Goal: Information Seeking & Learning: Find contact information

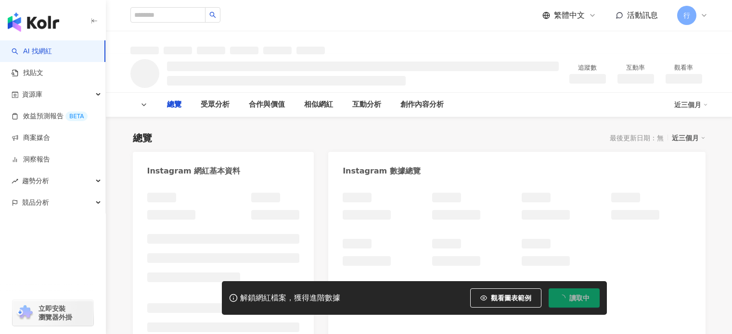
click at [33, 77] on link "找貼文" at bounding box center [28, 73] width 32 height 10
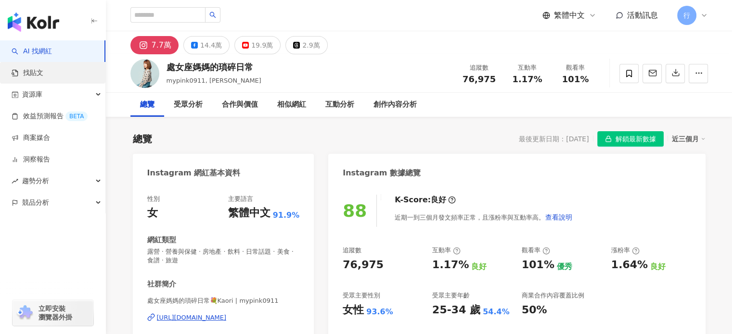
click at [35, 73] on link "找貼文" at bounding box center [28, 73] width 32 height 10
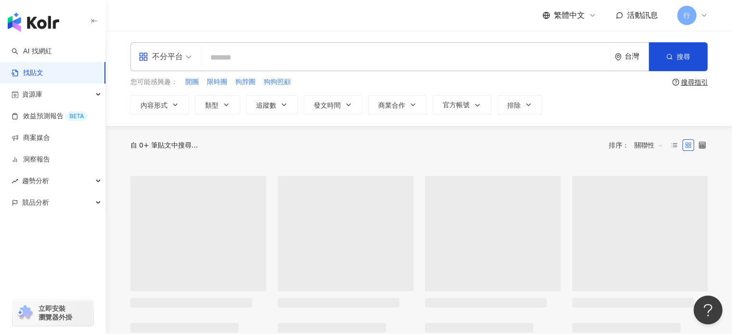
click at [251, 55] on input "search" at bounding box center [405, 57] width 401 height 21
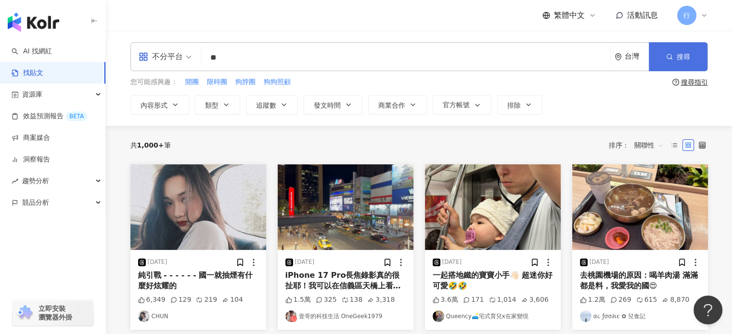
type input "**"
click at [659, 58] on button "搜尋" at bounding box center [678, 56] width 59 height 29
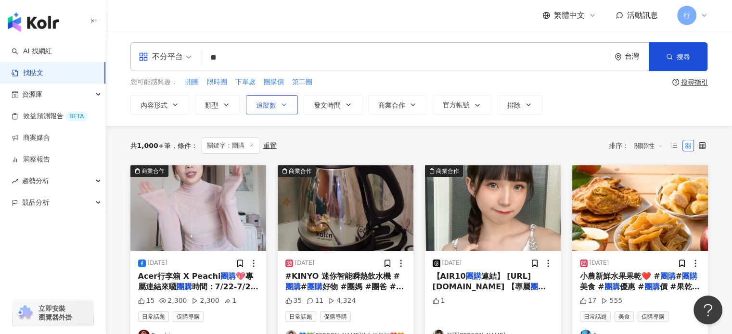
click at [260, 105] on span "追蹤數" at bounding box center [266, 106] width 20 height 8
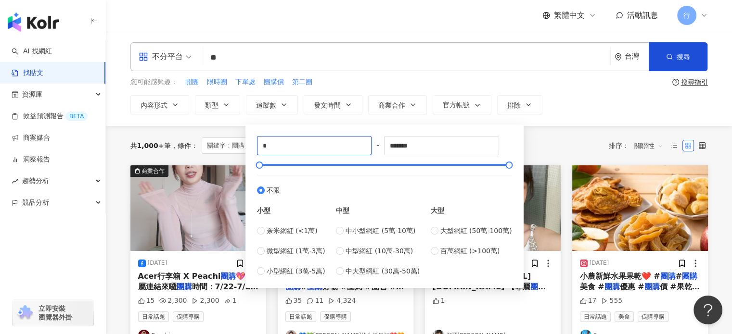
drag, startPoint x: 293, startPoint y: 147, endPoint x: 210, endPoint y: 144, distance: 82.3
type input "*****"
click at [413, 80] on div "您可能感興趣： 開團 限時團 下單處 團購價 第二團" at bounding box center [399, 82] width 538 height 11
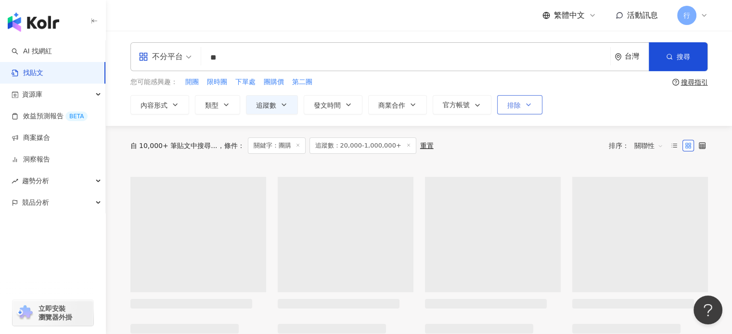
click at [519, 100] on button "排除" at bounding box center [519, 104] width 45 height 19
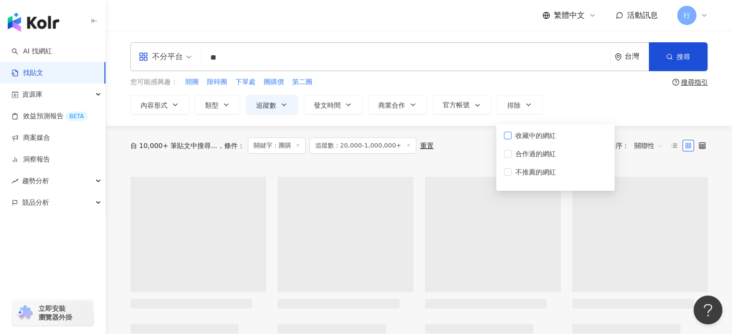
click at [529, 135] on span "收藏中的網紅" at bounding box center [536, 135] width 48 height 11
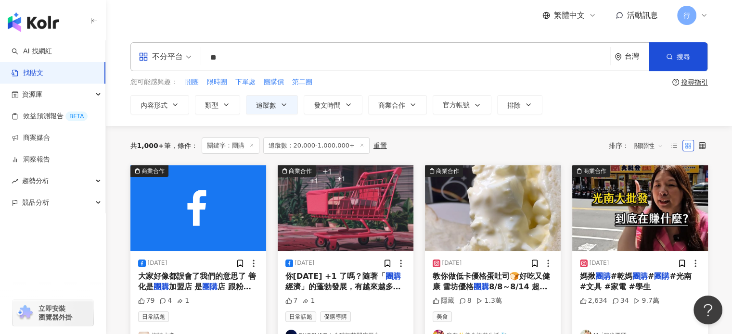
click at [582, 101] on div "內容形式 類型 追蹤數 發文時間 商業合作 官方帳號 排除 ***** - ******* 不限 小型 奈米網紅 (<1萬) 微型網紅 (1萬-3萬) 小型網…" at bounding box center [418, 104] width 577 height 19
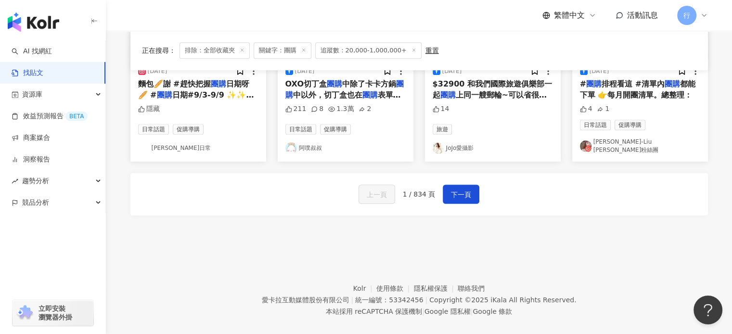
scroll to position [590, 0]
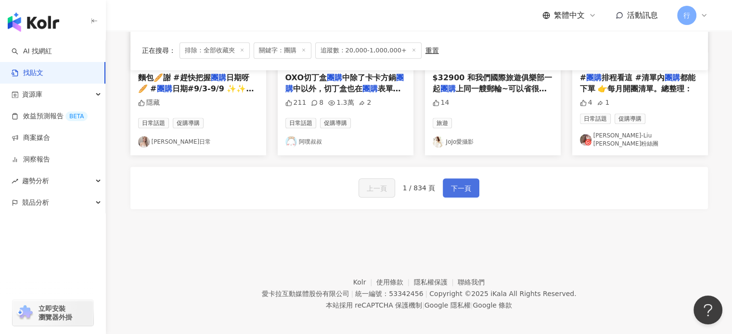
click at [461, 185] on span "下一頁" at bounding box center [461, 189] width 20 height 12
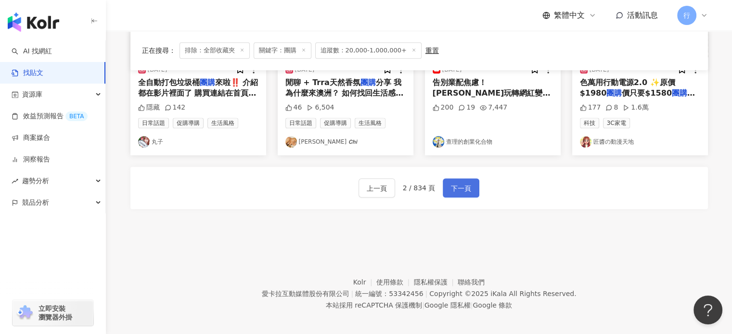
click at [453, 183] on span "下一頁" at bounding box center [461, 189] width 20 height 12
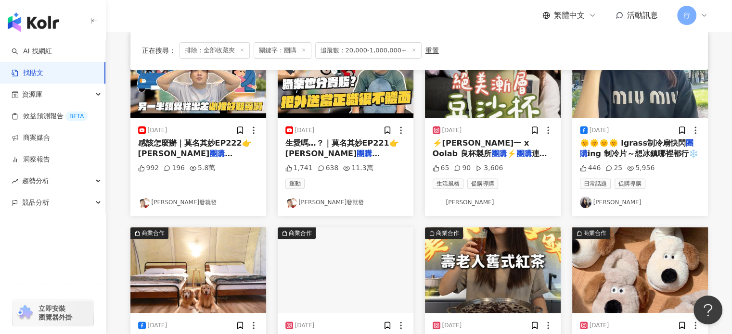
scroll to position [529, 0]
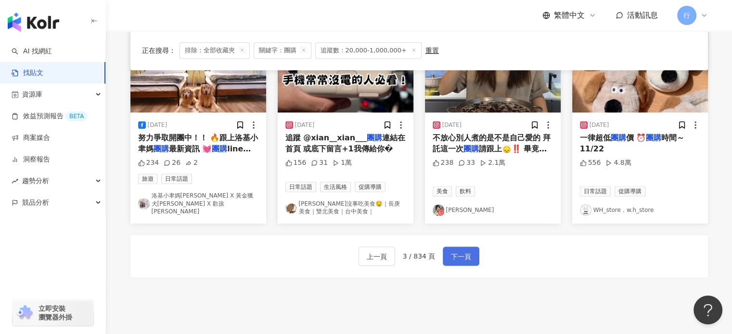
click at [464, 251] on span "下一頁" at bounding box center [461, 257] width 20 height 12
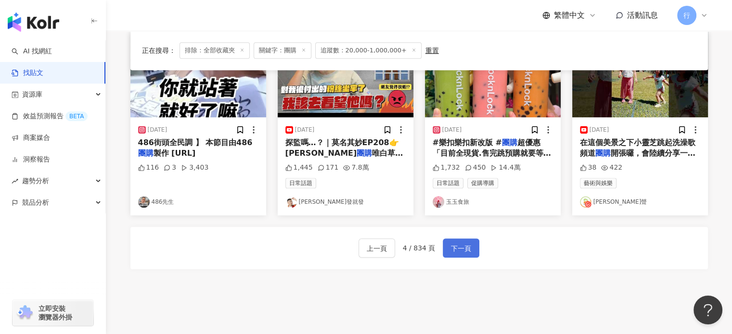
click at [475, 248] on button "下一頁" at bounding box center [461, 248] width 37 height 19
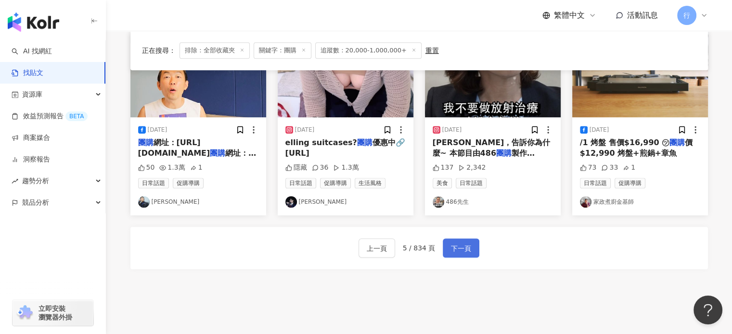
click at [464, 248] on span "下一頁" at bounding box center [461, 249] width 20 height 12
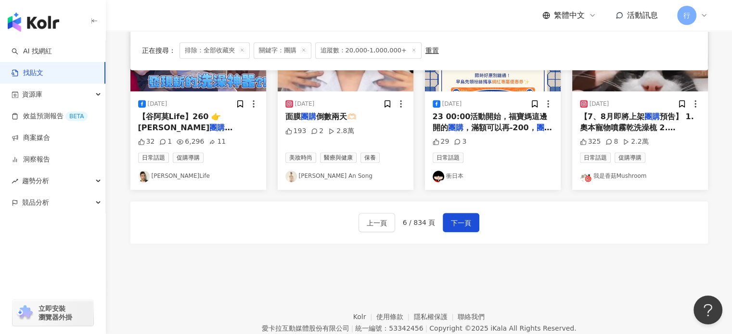
scroll to position [590, 0]
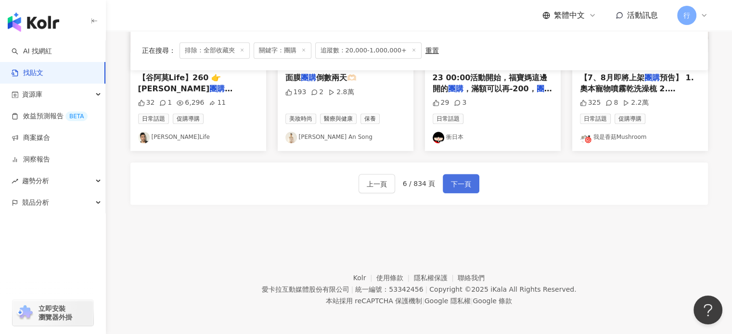
click at [452, 190] on button "下一頁" at bounding box center [461, 183] width 37 height 19
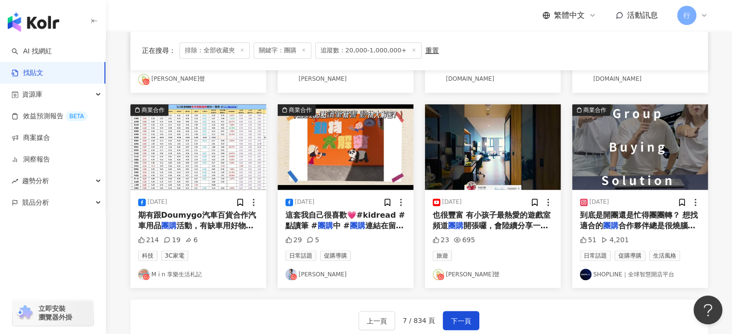
scroll to position [546, 0]
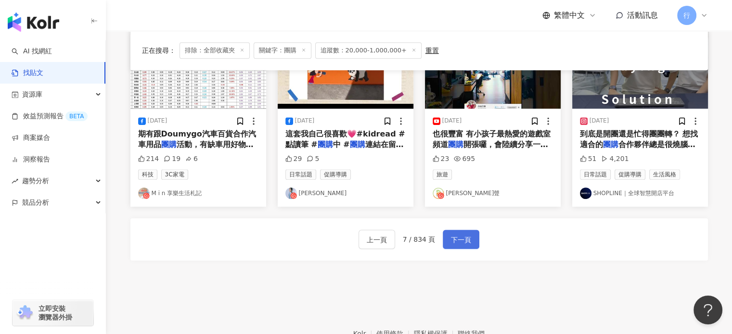
click at [466, 234] on span "下一頁" at bounding box center [461, 240] width 20 height 12
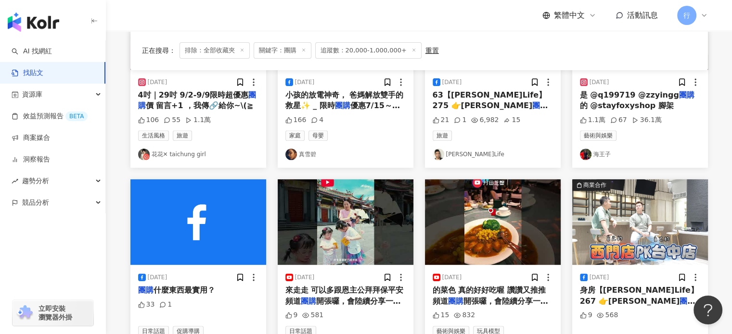
scroll to position [541, 0]
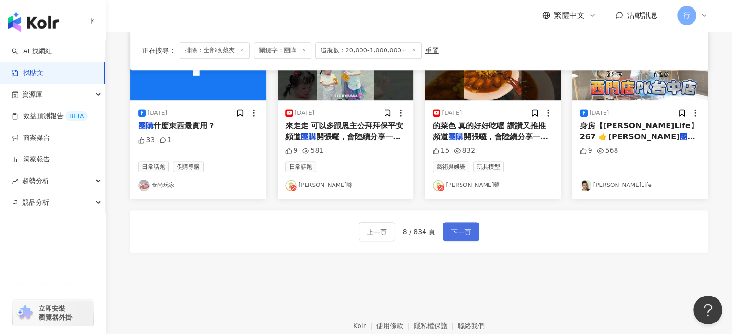
click at [457, 228] on span "下一頁" at bounding box center [461, 233] width 20 height 12
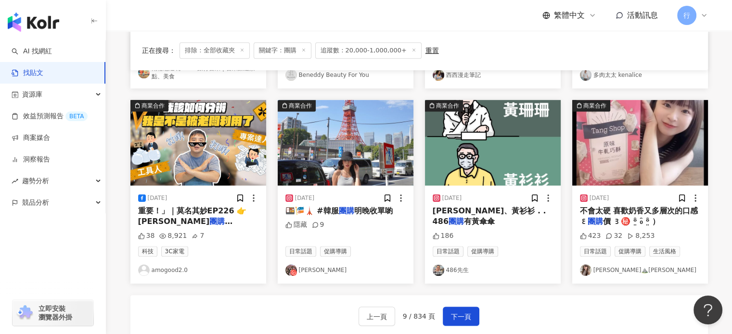
scroll to position [498, 0]
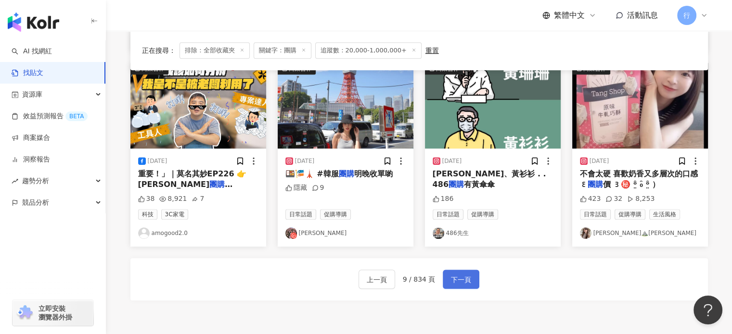
click at [461, 274] on span "下一頁" at bounding box center [461, 280] width 20 height 12
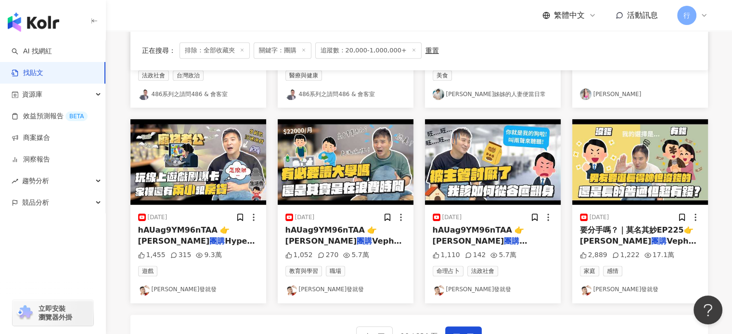
scroll to position [493, 0]
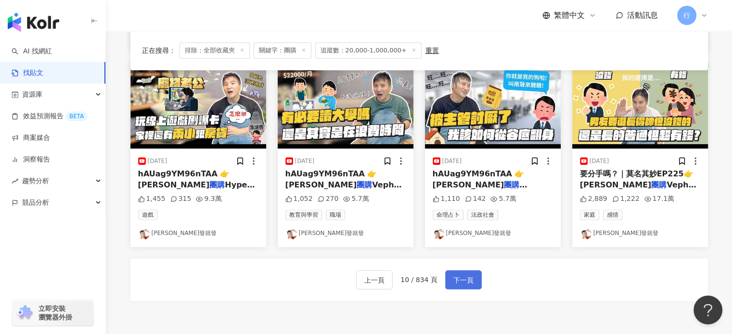
click at [468, 276] on span "下一頁" at bounding box center [463, 281] width 20 height 12
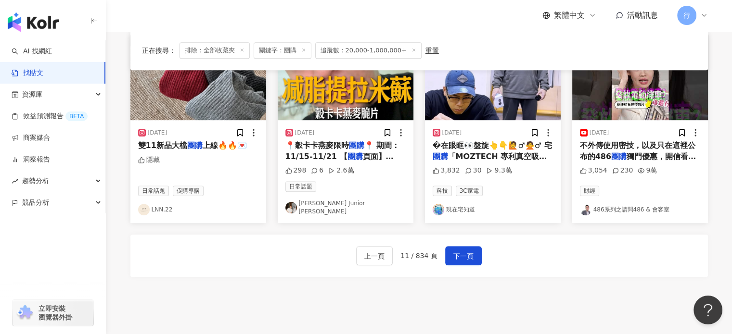
scroll to position [577, 0]
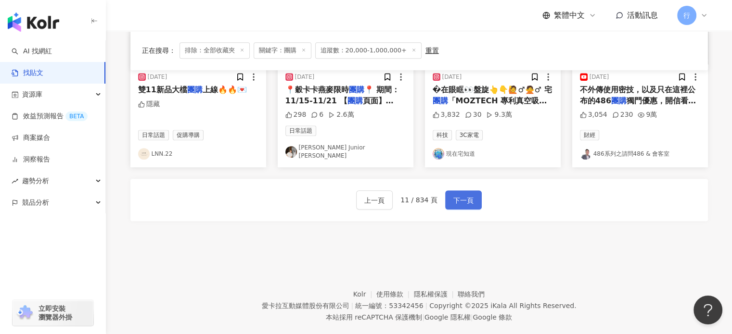
click at [456, 195] on span "下一頁" at bounding box center [463, 201] width 20 height 12
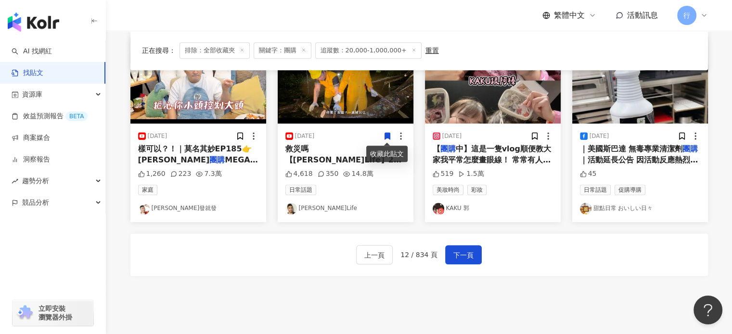
scroll to position [590, 0]
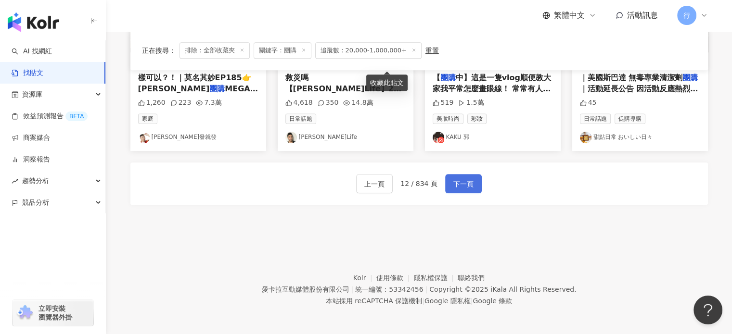
click at [468, 181] on span "下一頁" at bounding box center [463, 185] width 20 height 12
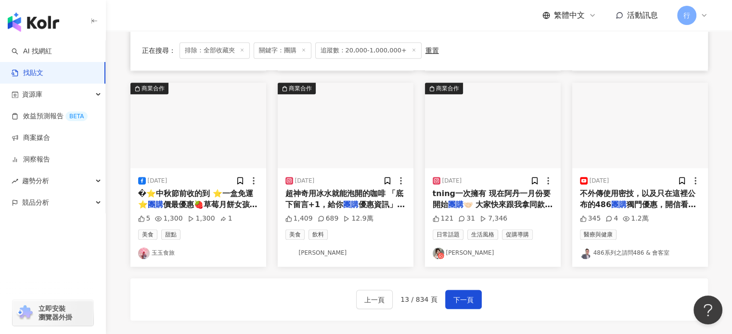
scroll to position [493, 0]
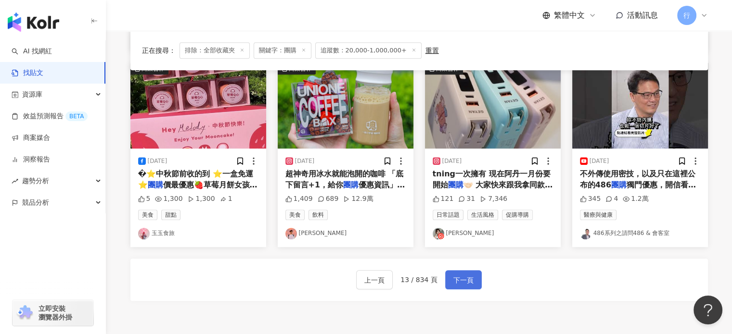
click at [458, 277] on span "下一頁" at bounding box center [463, 281] width 20 height 12
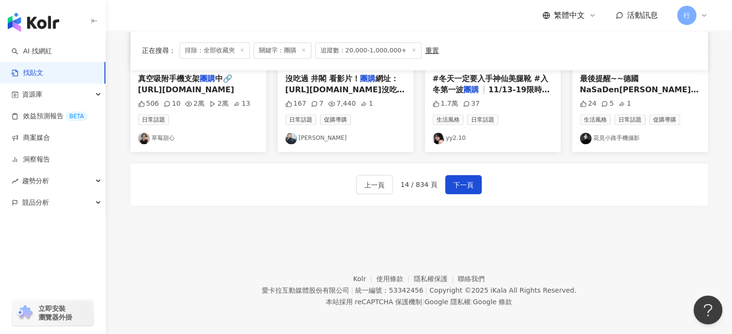
scroll to position [590, 0]
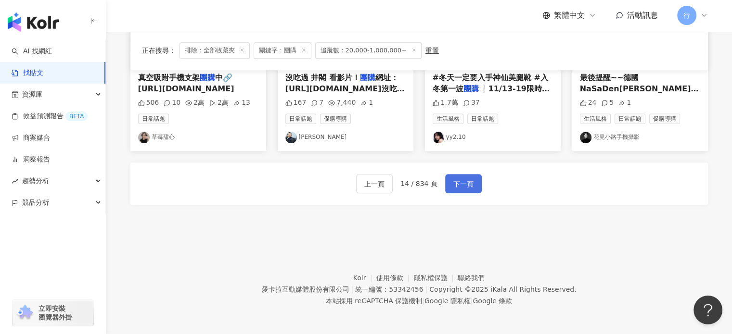
click at [462, 180] on span "下一頁" at bounding box center [463, 185] width 20 height 12
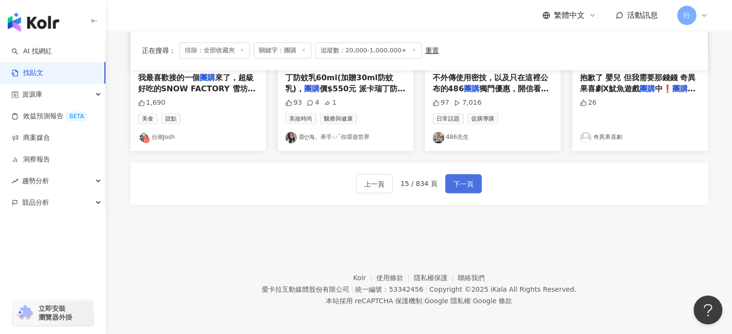
click at [456, 184] on span "下一頁" at bounding box center [463, 185] width 20 height 12
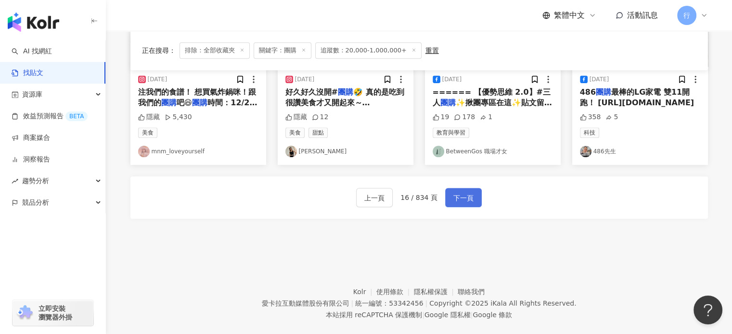
click at [454, 192] on span "下一頁" at bounding box center [463, 198] width 20 height 12
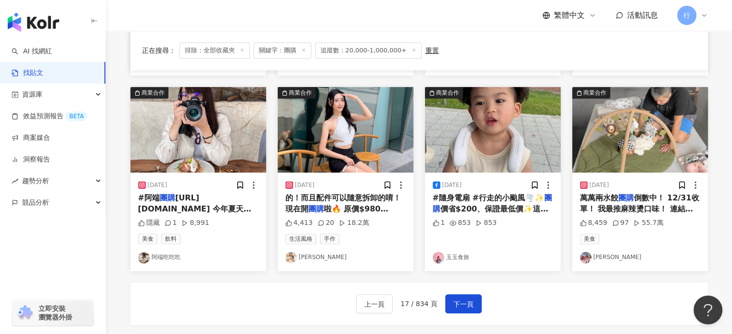
scroll to position [529, 0]
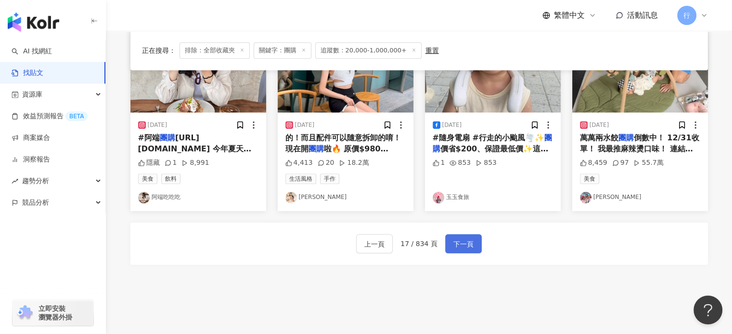
click at [467, 241] on span "下一頁" at bounding box center [463, 245] width 20 height 12
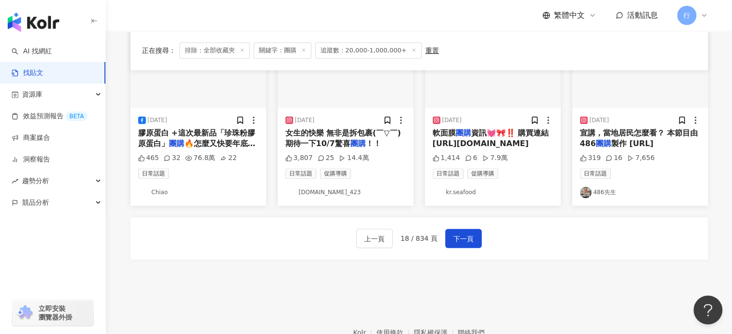
scroll to position [604, 0]
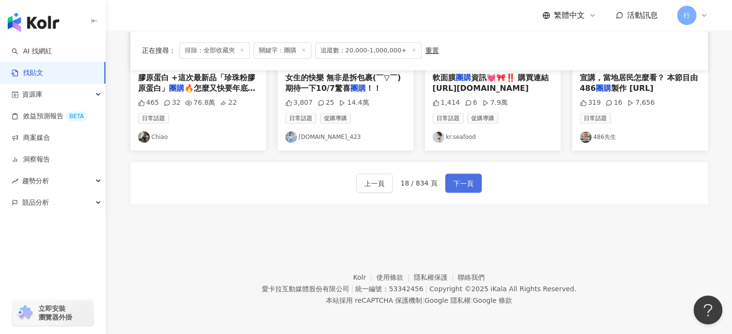
click at [457, 185] on span "下一頁" at bounding box center [463, 184] width 20 height 12
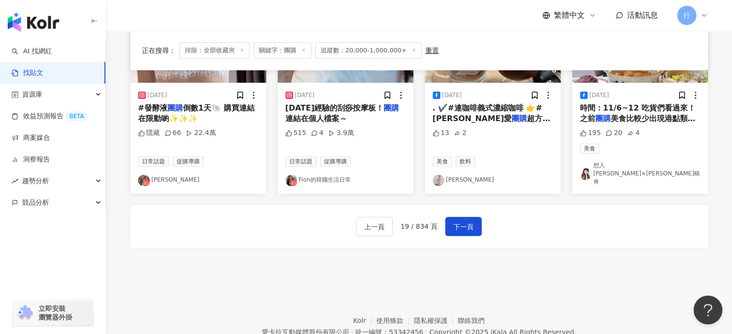
scroll to position [577, 0]
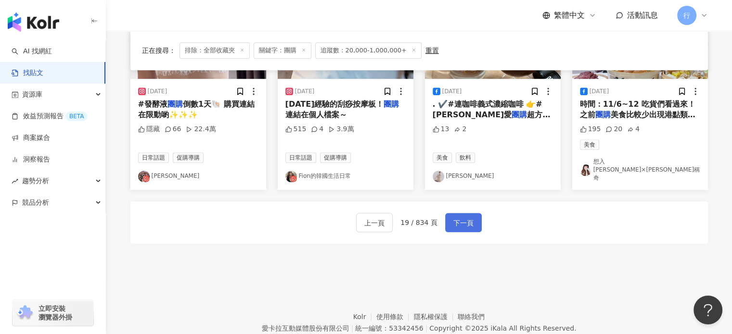
click at [460, 218] on span "下一頁" at bounding box center [463, 224] width 20 height 12
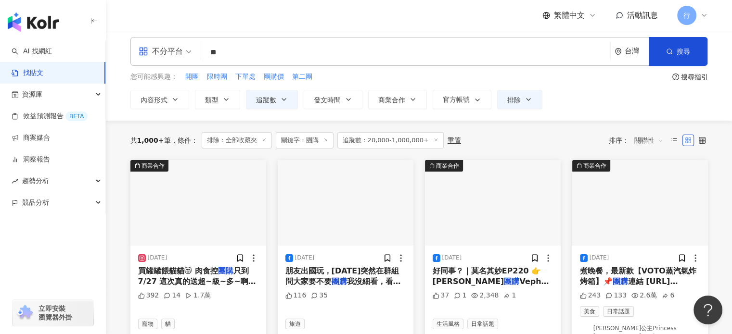
scroll to position [0, 0]
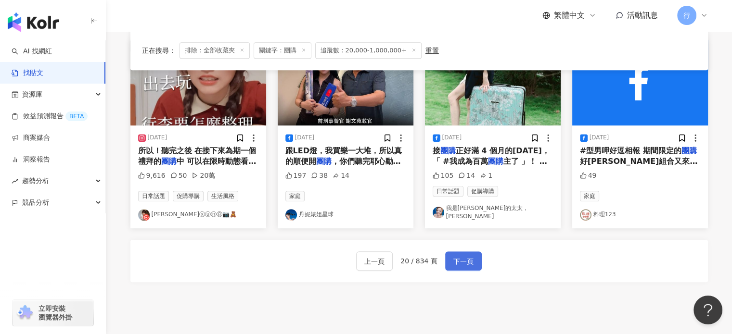
click at [455, 256] on span "下一頁" at bounding box center [463, 262] width 20 height 12
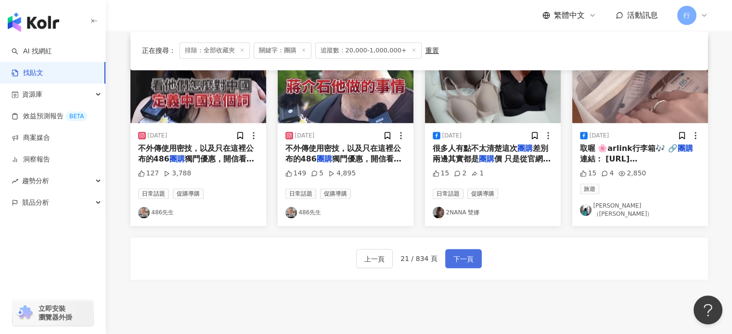
scroll to position [525, 0]
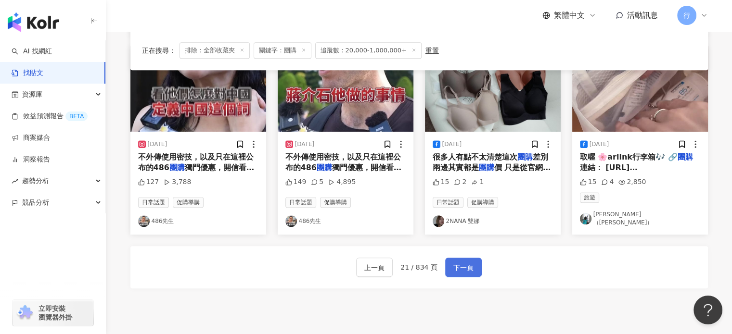
click at [455, 262] on span "下一頁" at bounding box center [463, 268] width 20 height 12
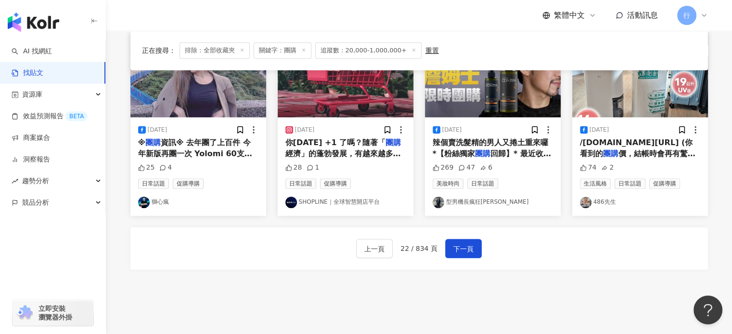
click at [462, 244] on span "下一頁" at bounding box center [463, 250] width 20 height 12
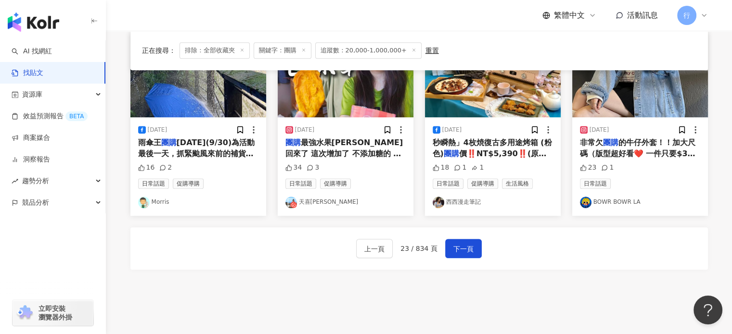
click at [518, 266] on div "上一頁 23 / 834 頁 下一頁" at bounding box center [418, 249] width 577 height 42
click at [465, 251] on span "下一頁" at bounding box center [463, 250] width 20 height 12
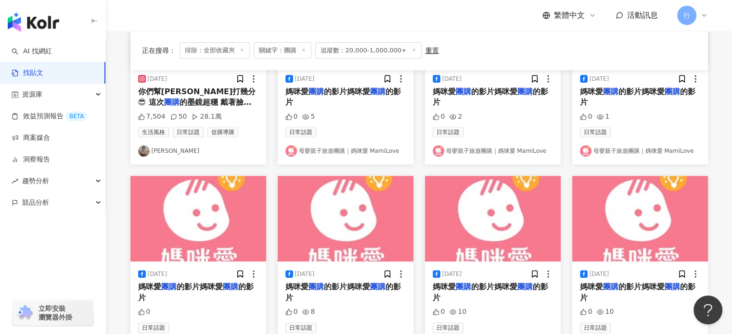
scroll to position [590, 0]
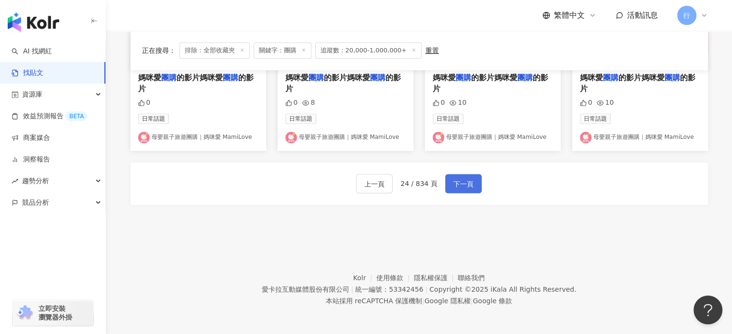
click at [468, 182] on span "下一頁" at bounding box center [463, 185] width 20 height 12
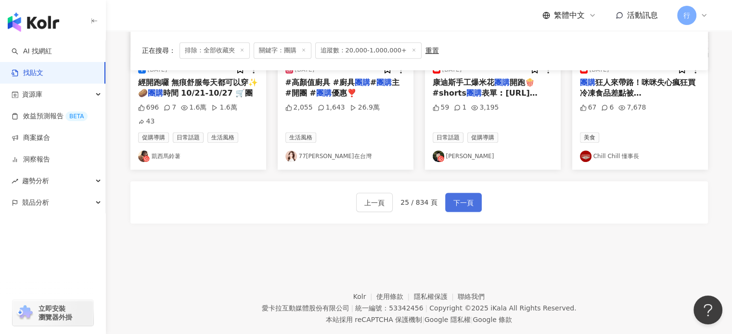
click at [465, 197] on span "下一頁" at bounding box center [463, 203] width 20 height 12
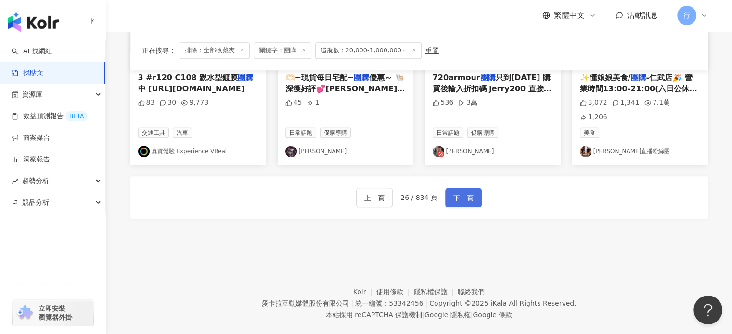
click at [465, 192] on span "下一頁" at bounding box center [463, 198] width 20 height 12
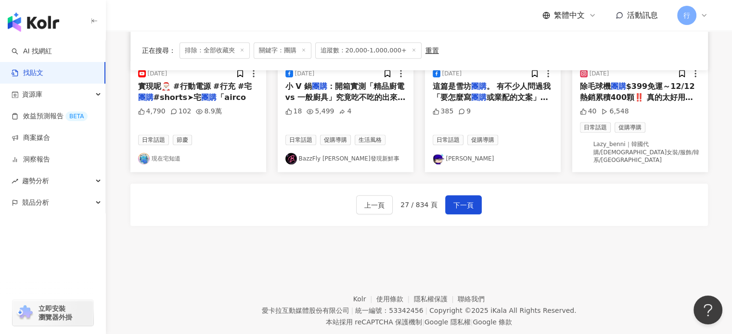
scroll to position [594, 0]
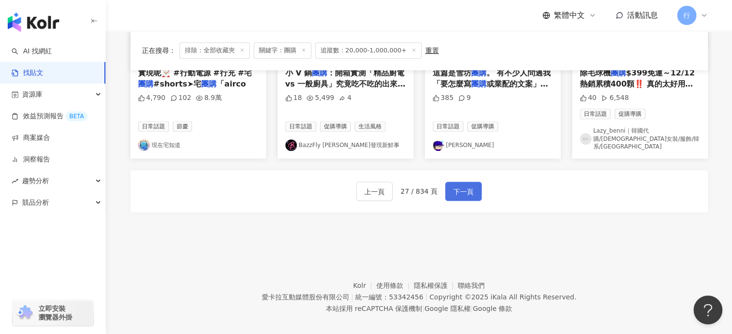
click at [469, 187] on span "下一頁" at bounding box center [463, 192] width 20 height 12
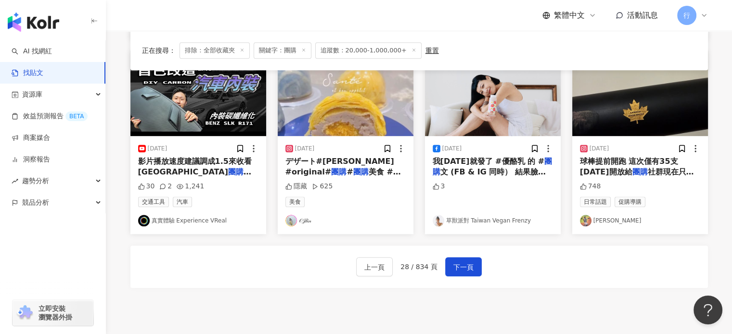
scroll to position [590, 0]
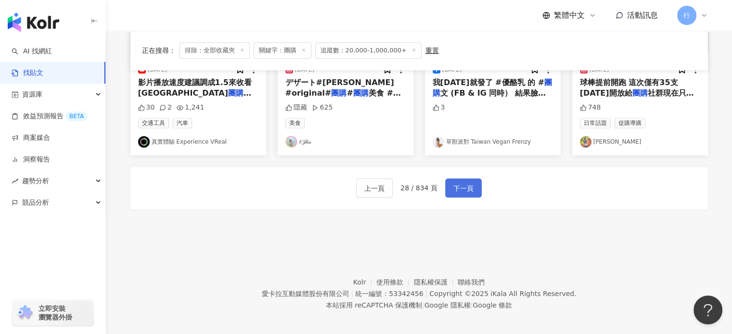
click at [473, 182] on button "下一頁" at bounding box center [463, 188] width 37 height 19
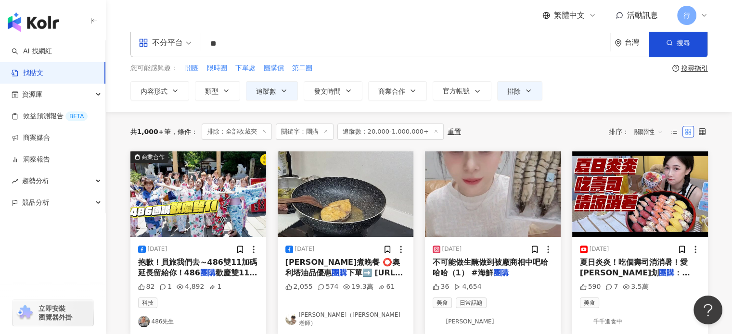
scroll to position [0, 0]
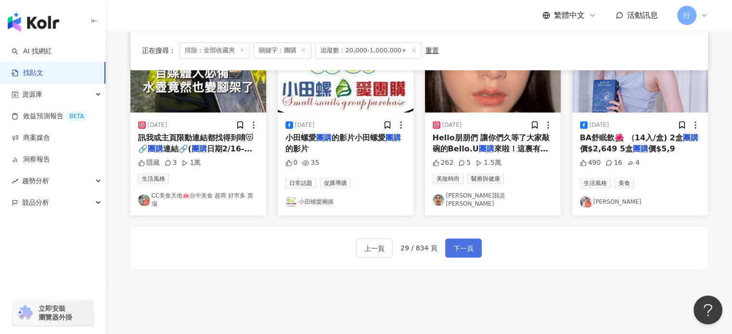
click at [466, 247] on span "下一頁" at bounding box center [463, 249] width 20 height 12
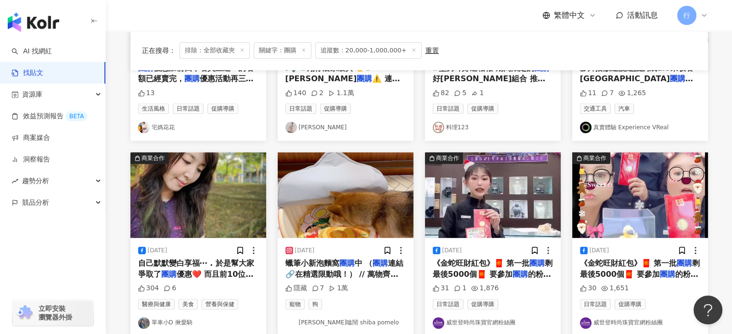
scroll to position [481, 0]
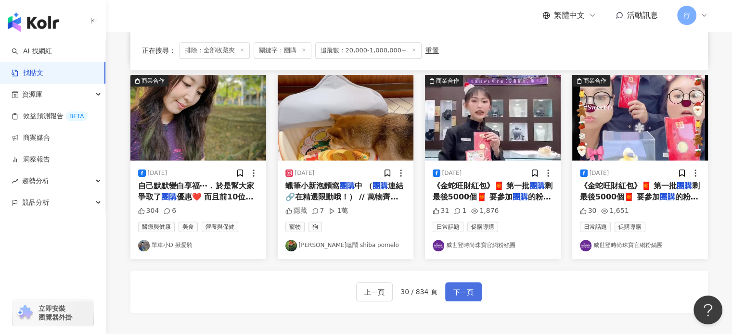
click at [455, 290] on span "下一頁" at bounding box center [463, 293] width 20 height 12
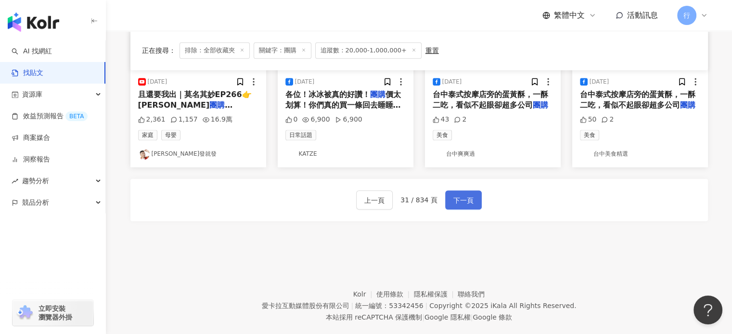
scroll to position [604, 0]
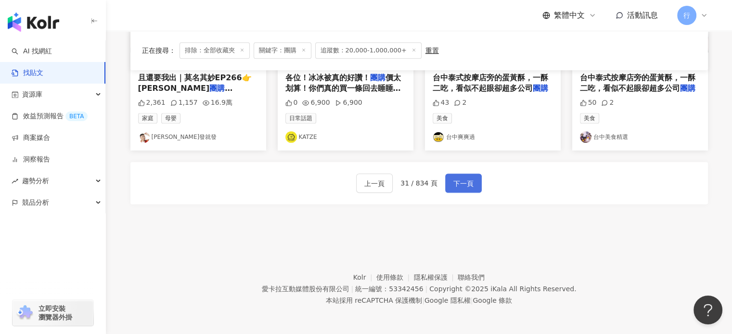
click at [462, 181] on span "下一頁" at bounding box center [463, 184] width 20 height 12
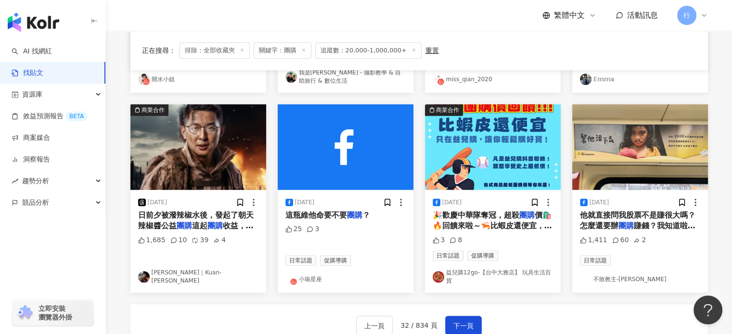
scroll to position [577, 0]
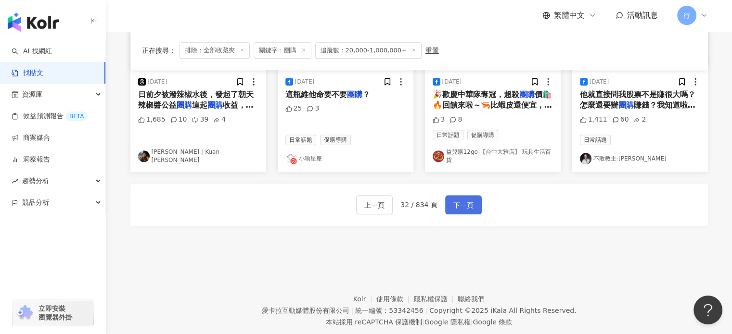
click at [461, 208] on span "下一頁" at bounding box center [463, 206] width 20 height 12
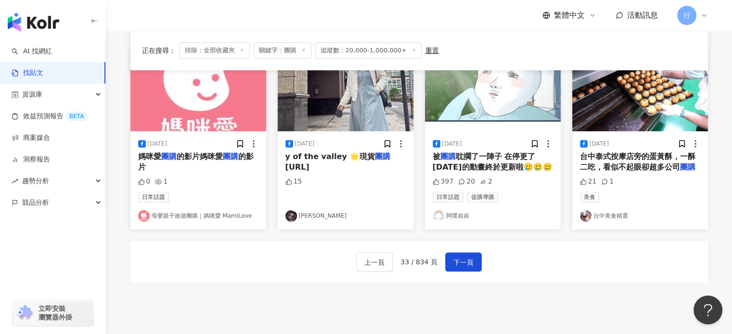
scroll to position [590, 0]
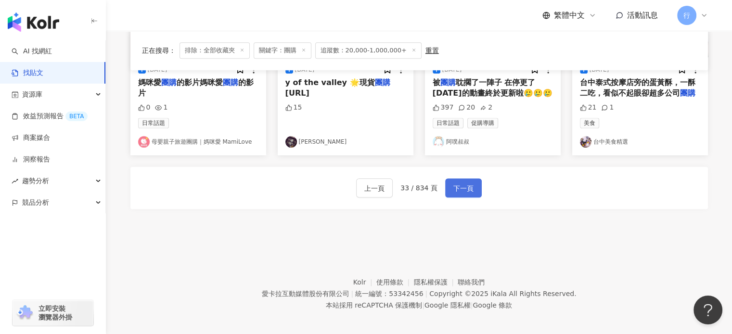
click at [468, 183] on span "下一頁" at bounding box center [463, 189] width 20 height 12
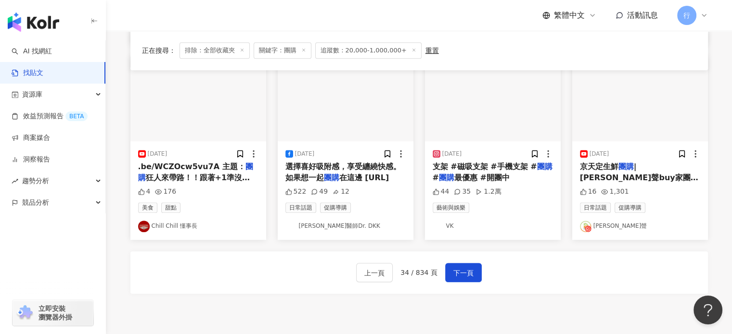
scroll to position [529, 0]
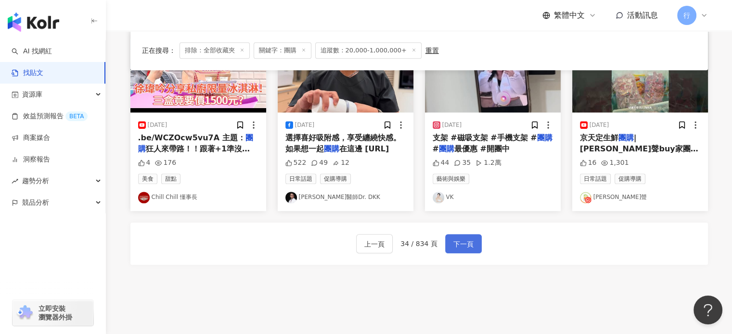
click at [457, 244] on span "下一頁" at bounding box center [463, 245] width 20 height 12
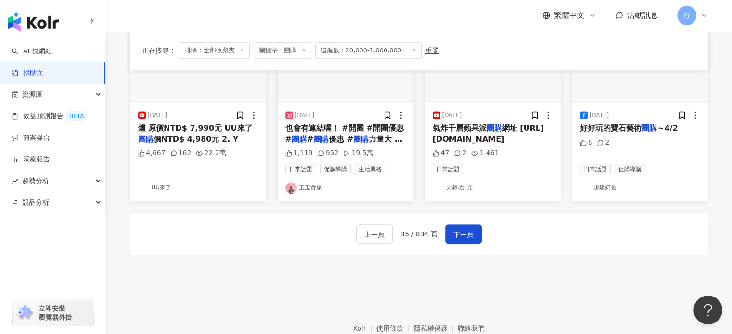
scroll to position [590, 0]
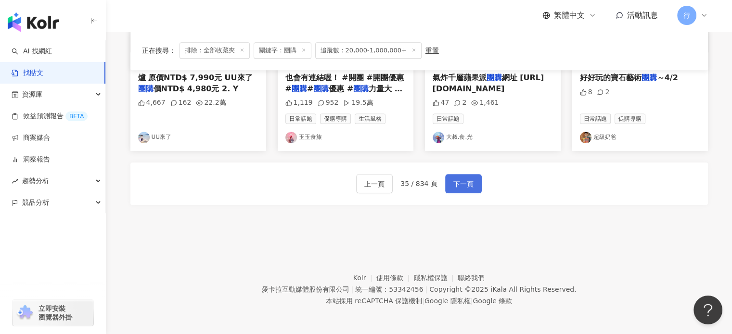
click at [462, 184] on span "下一頁" at bounding box center [463, 185] width 20 height 12
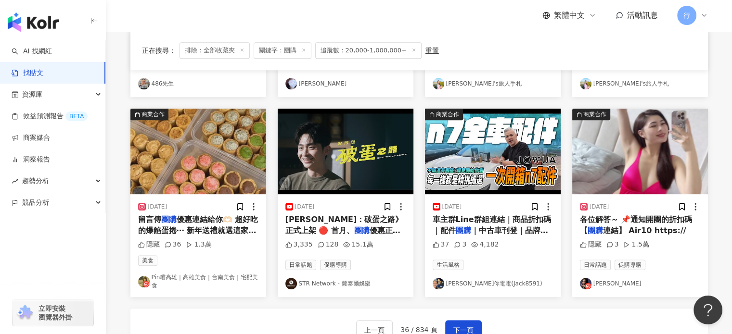
scroll to position [594, 0]
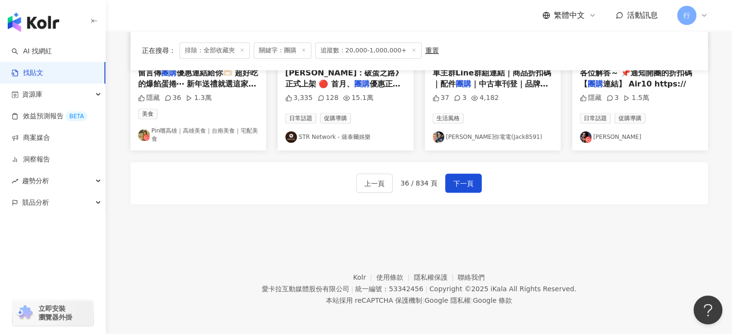
click at [481, 179] on div "上一頁 36 / 834 頁 下一頁" at bounding box center [418, 183] width 577 height 42
click at [470, 179] on span "下一頁" at bounding box center [463, 184] width 20 height 12
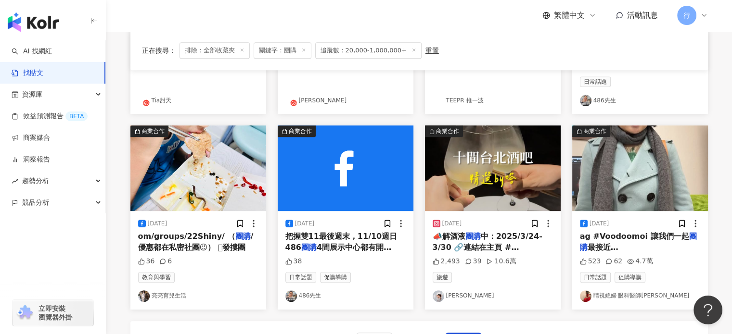
scroll to position [481, 0]
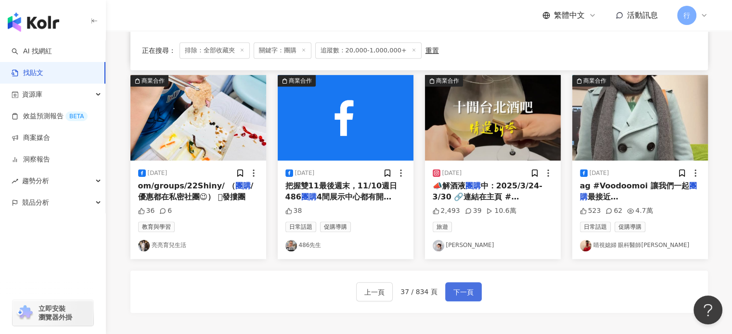
click at [459, 294] on span "下一頁" at bounding box center [463, 293] width 20 height 12
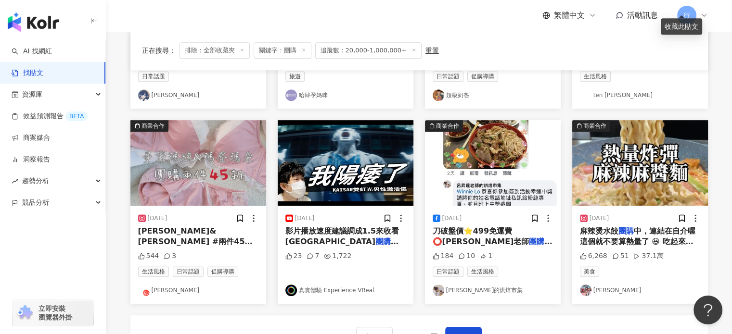
scroll to position [529, 0]
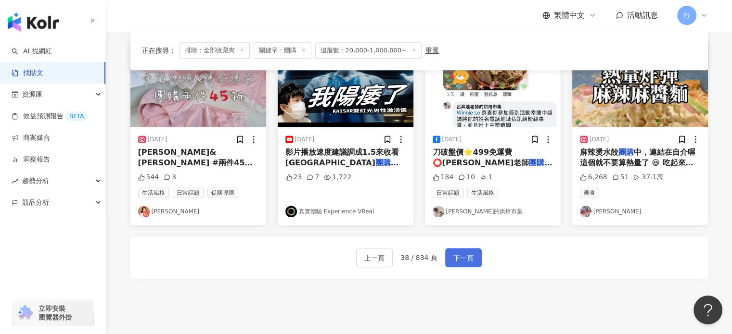
click at [475, 249] on button "下一頁" at bounding box center [463, 257] width 37 height 19
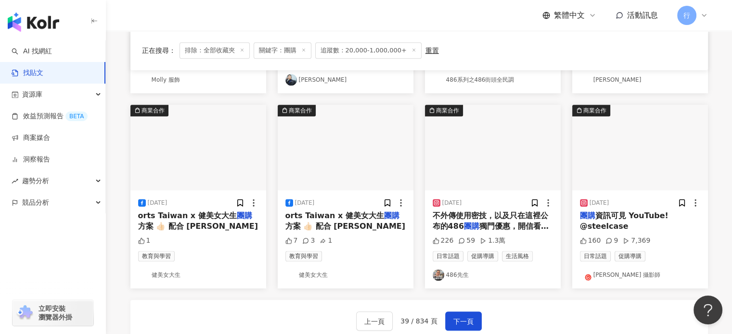
scroll to position [590, 0]
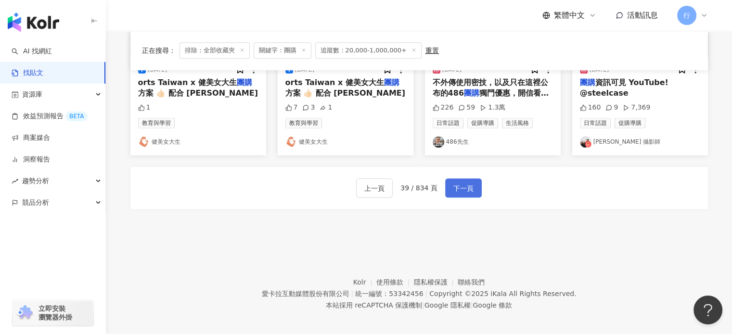
click at [463, 179] on button "下一頁" at bounding box center [463, 188] width 37 height 19
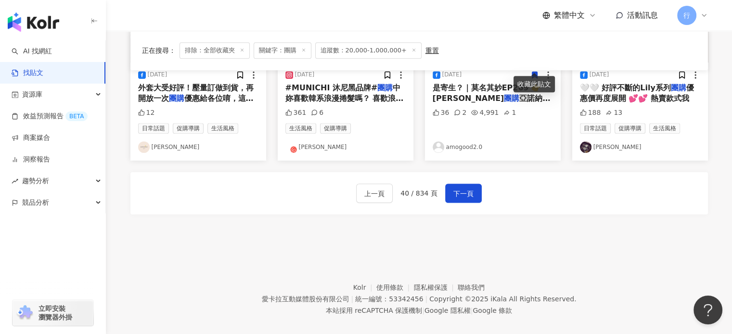
scroll to position [594, 0]
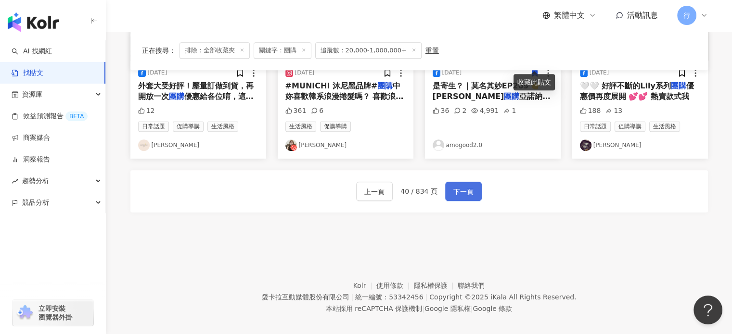
click at [457, 186] on span "下一頁" at bounding box center [463, 192] width 20 height 12
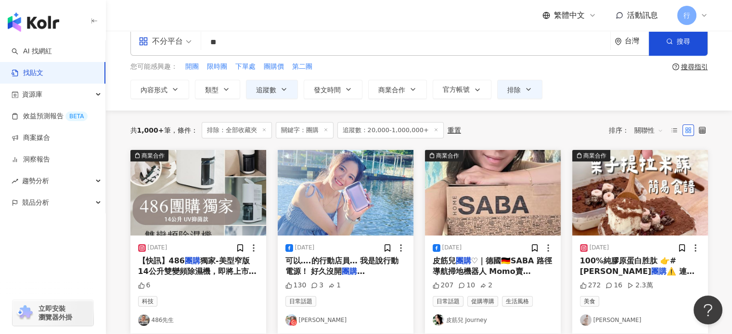
scroll to position [0, 0]
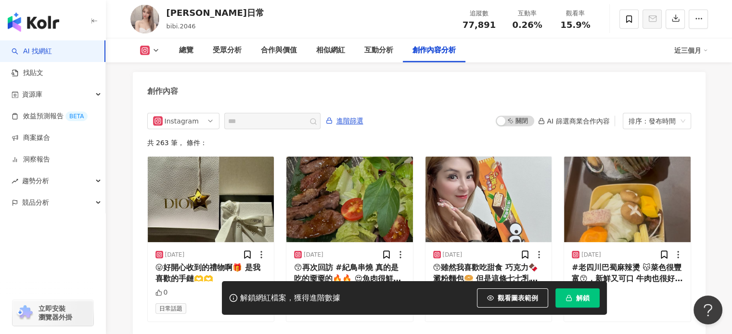
scroll to position [2960, 0]
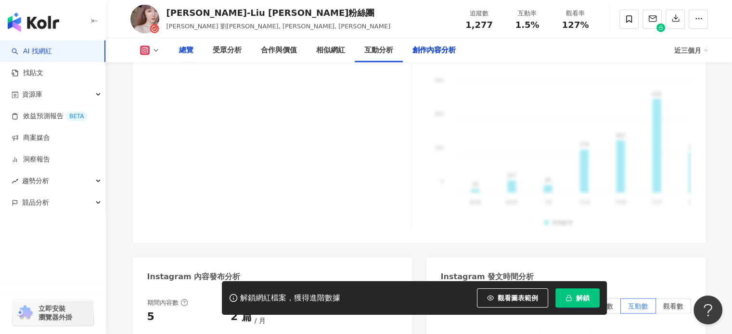
scroll to position [3070, 0]
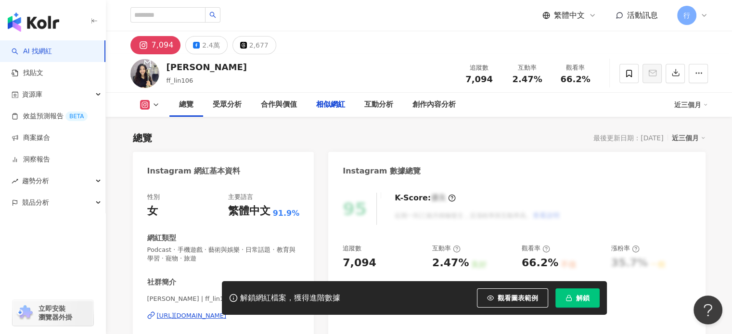
scroll to position [3051, 0]
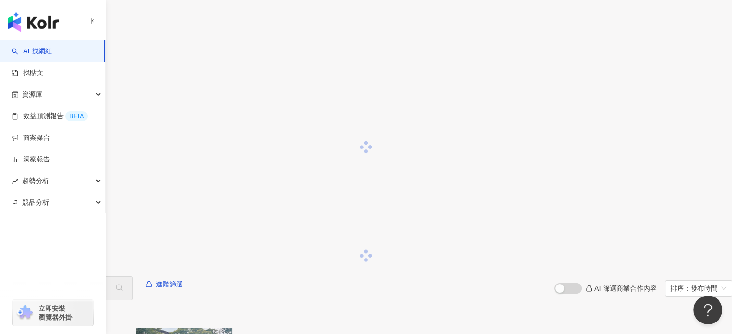
scroll to position [1216, 0]
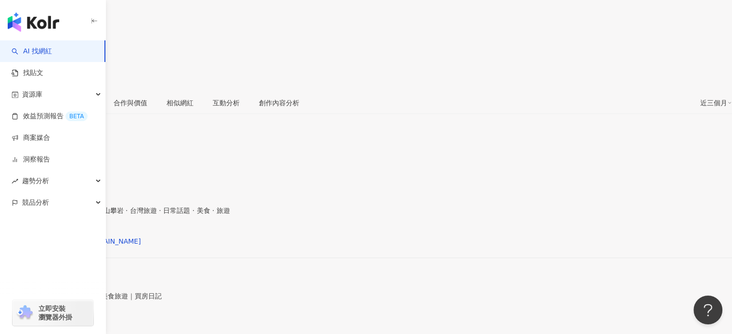
scroll to position [192, 0]
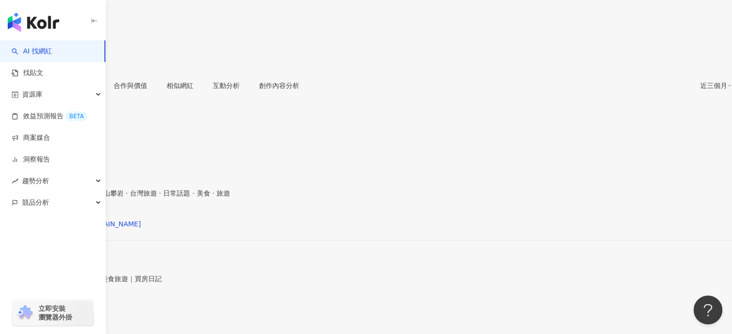
click at [20, 321] on span "看更多" at bounding box center [10, 325] width 20 height 8
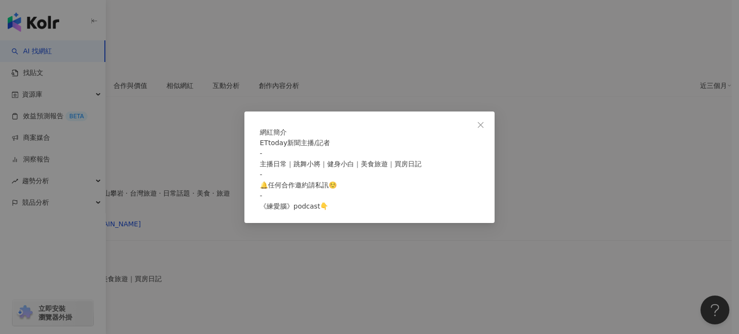
click at [201, 194] on div "網紅簡介 ETtoday新聞主播/記者 - 主播日常｜跳舞小將｜健身小白｜美食旅遊｜買房日記 - 🔔任何合作邀約請私訊☺️ - 《練愛腦》podcast👇" at bounding box center [369, 167] width 739 height 334
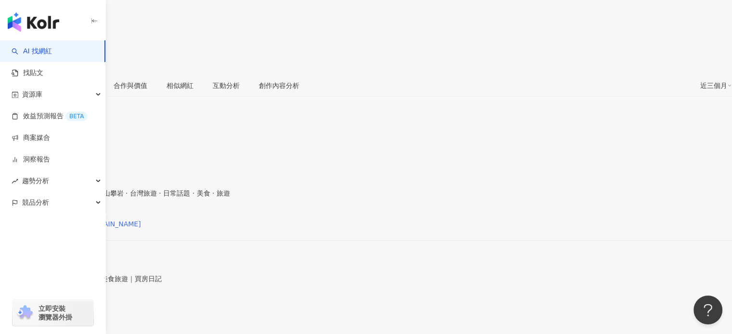
click at [141, 220] on div "https://www.instagram.com/v.lenghan/" at bounding box center [75, 224] width 131 height 8
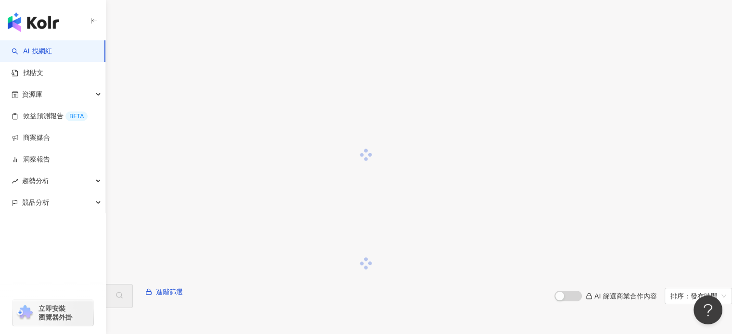
scroll to position [1200, 0]
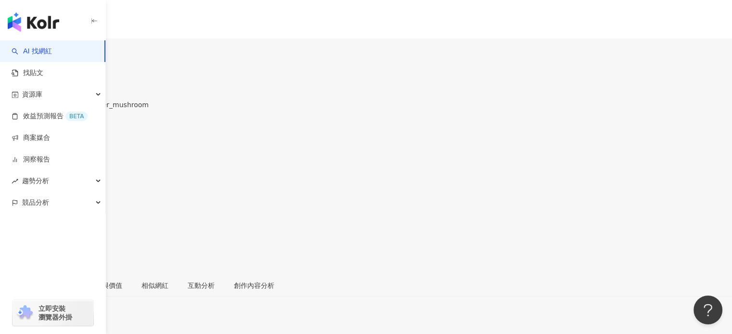
scroll to position [144, 0]
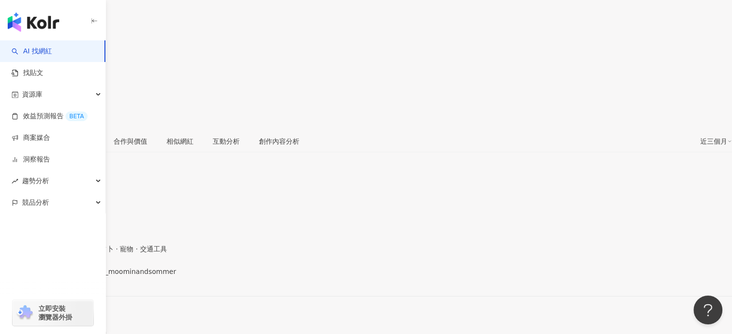
click at [85, 276] on div "[URL][DOMAIN_NAME]" at bounding box center [47, 280] width 75 height 8
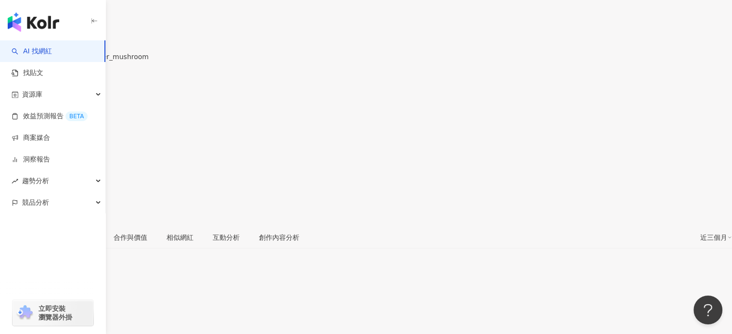
drag, startPoint x: 168, startPoint y: 18, endPoint x: 252, endPoint y: 19, distance: 84.2
click at [149, 43] on div "我是香菇Mushroom" at bounding box center [74, 47] width 149 height 8
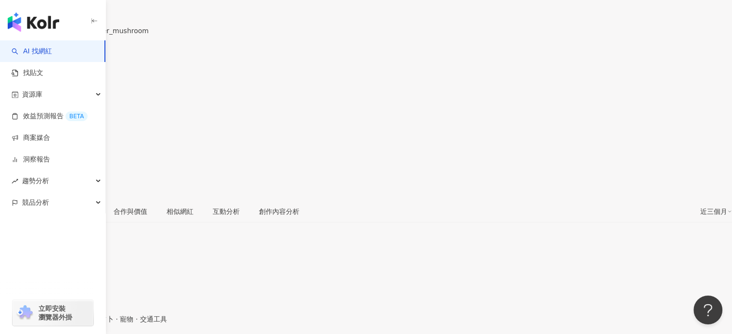
scroll to position [96, 0]
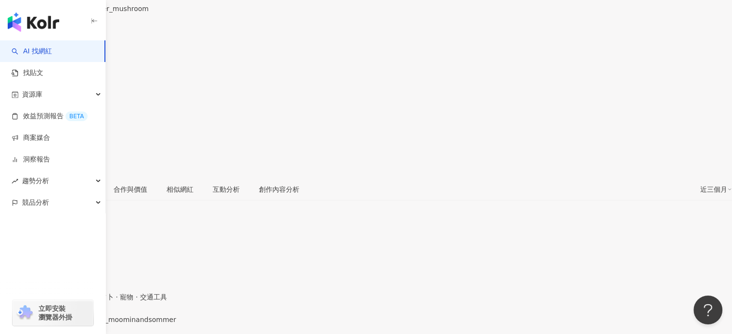
click at [85, 324] on div "https://www.instagram.com/mushroom_moominandsommer/" at bounding box center [47, 328] width 75 height 8
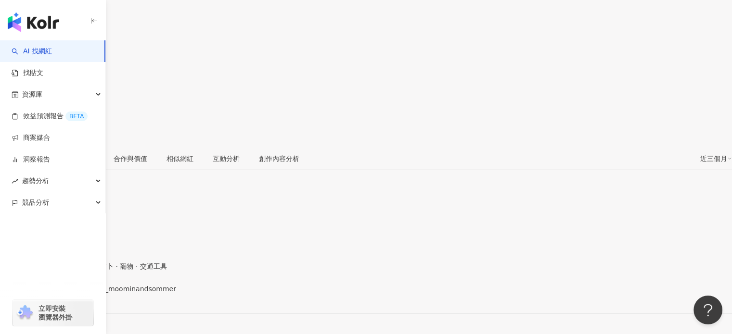
scroll to position [144, 0]
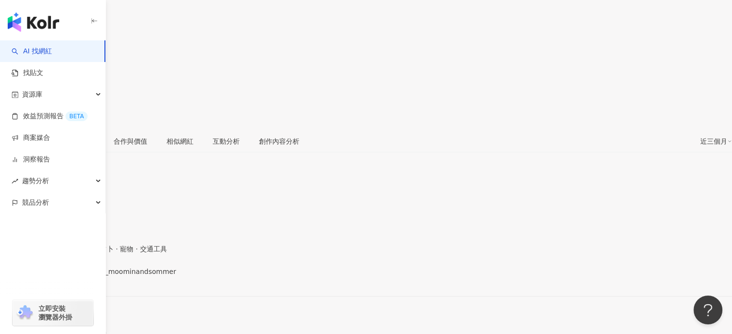
click at [306, 199] on div "性別 女 主要語言 繁體中文 82.5% 網紅類型 日常話題 · 狗 · 教育與學習 · 命理占卜 · 寵物 · 交通工具 社群簡介 我是香菇Mushroom…" at bounding box center [366, 280] width 732 height 163
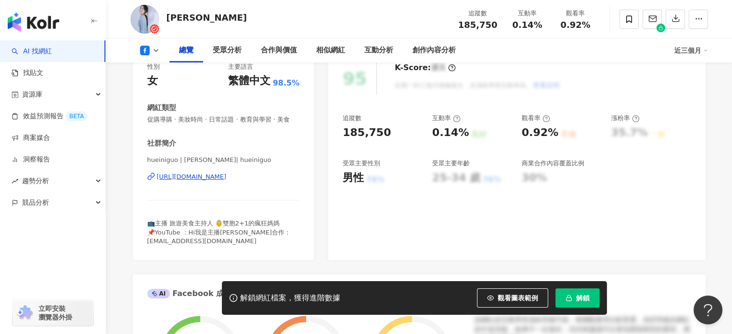
scroll to position [144, 0]
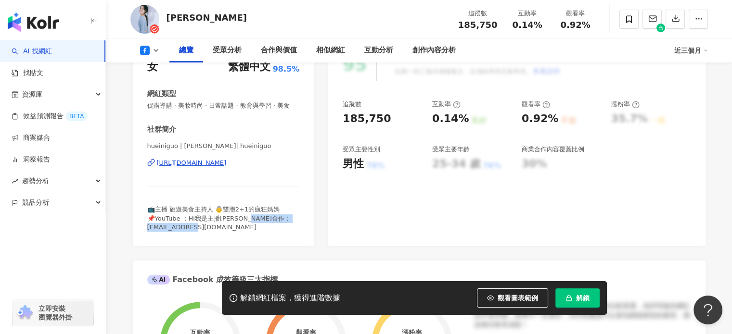
drag, startPoint x: 243, startPoint y: 238, endPoint x: 174, endPoint y: 237, distance: 68.8
click at [174, 232] on div "📺主播 旅遊美食主持人 👵雙胞2+1的瘋狂媽媽 📌YouTube ：Hi我是主播郭惠妮 ✅合作：ninilife333@gmail.com" at bounding box center [223, 218] width 153 height 26
copy span "ilife333@gmail.com"
drag, startPoint x: 168, startPoint y: 14, endPoint x: 192, endPoint y: 16, distance: 24.1
click at [192, 16] on div "郭惠妮" at bounding box center [207, 18] width 80 height 12
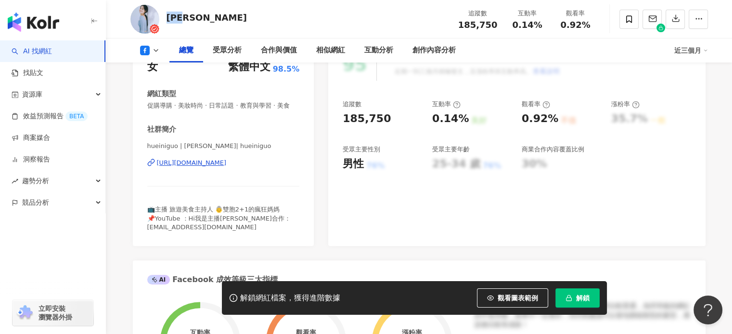
copy div "郭惠妮"
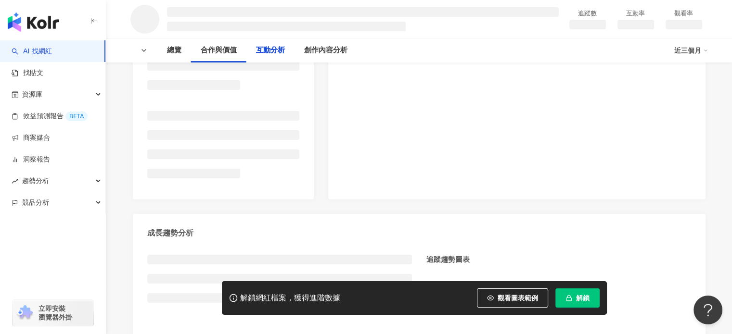
scroll to position [1312, 0]
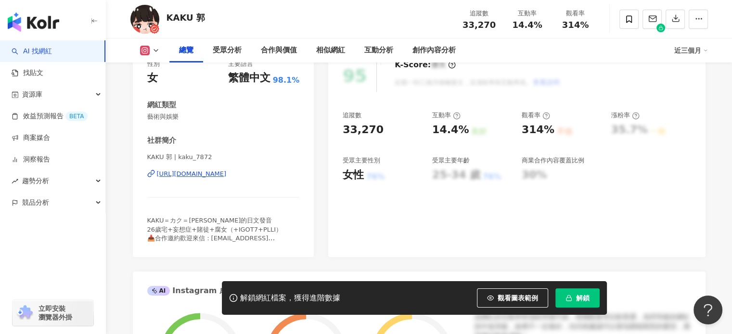
scroll to position [144, 0]
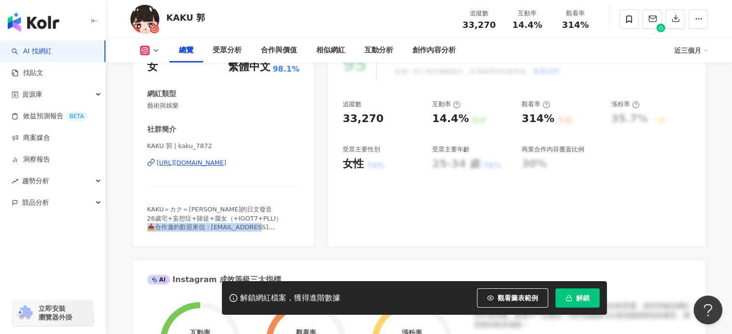
drag, startPoint x: 215, startPoint y: 228, endPoint x: 310, endPoint y: 227, distance: 95.3
click at [310, 227] on div "性別 女 主要語言 繁體中文 98.1% 網紅類型 藝術與娛樂 社群簡介 KAKU 郭 | kaku_7872 https://www.instagram.c…" at bounding box center [223, 142] width 181 height 207
copy span "ilyemilyeeee7@gmail.com"
click at [214, 232] on div "性別 女 主要語言 繁體中文 98.1% 網紅類型 藝術與娛樂 社群簡介 KAKU 郭 | kaku_7872 https://www.instagram.c…" at bounding box center [223, 142] width 181 height 207
drag, startPoint x: 216, startPoint y: 226, endPoint x: 296, endPoint y: 227, distance: 80.4
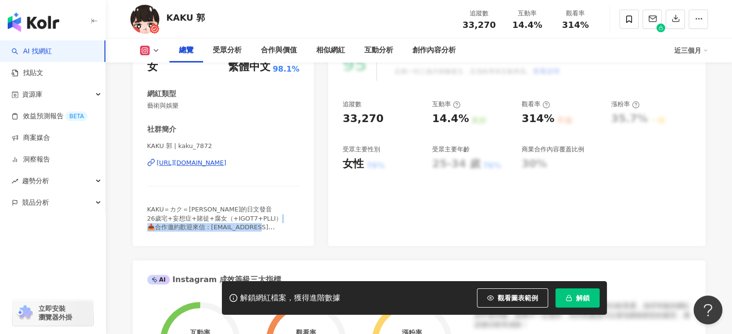
click at [282, 227] on span "KAKU＝カク＝郭的日文發音 26歲宅+妄想症+賭徒+腐女（+IGOT7+PLLI） 📥合作邀約歡迎來信：emilyemilyeeee7@gmail.com" at bounding box center [214, 223] width 135 height 34
copy span "milyemilyeeee7@gmail.com"
drag, startPoint x: 167, startPoint y: 16, endPoint x: 191, endPoint y: 0, distance: 29.5
click at [203, 16] on div "KAKU 郭 追蹤數 33,270 互動率 14.4% 觀看率 314%" at bounding box center [419, 19] width 616 height 38
copy div "KAKU 郭"
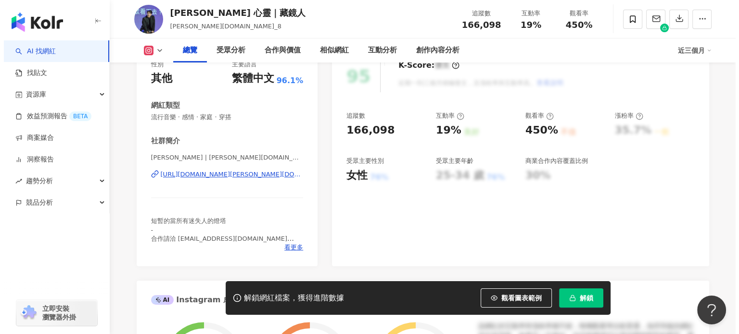
scroll to position [144, 0]
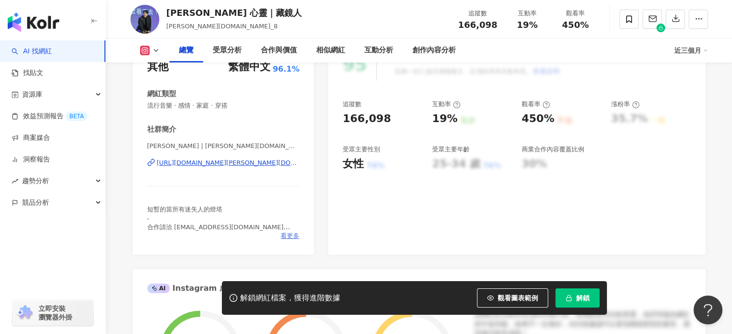
click at [285, 235] on span "看更多" at bounding box center [290, 236] width 19 height 9
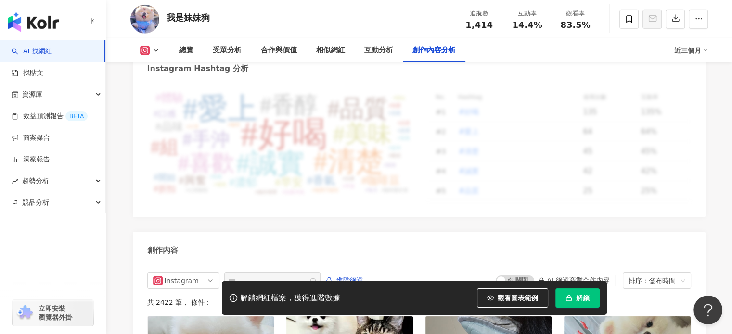
scroll to position [2955, 0]
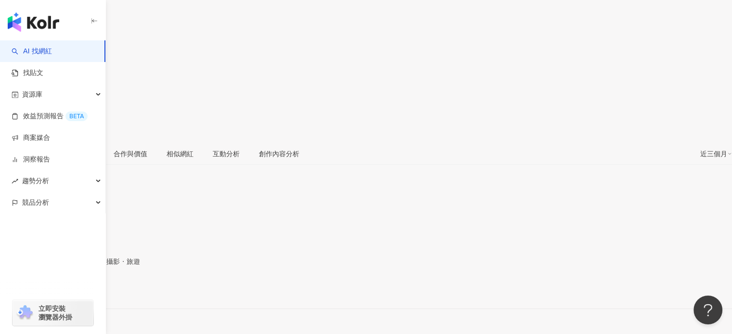
scroll to position [144, 0]
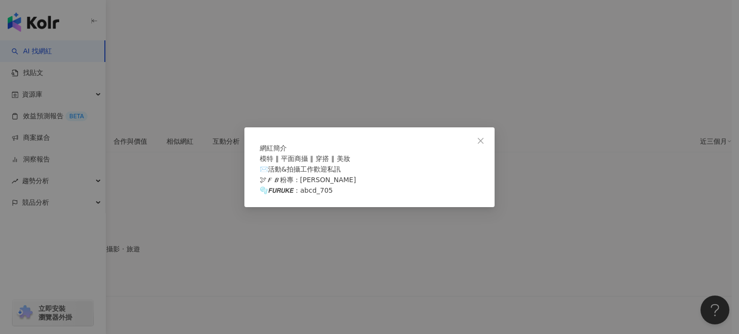
drag, startPoint x: 372, startPoint y: 248, endPoint x: 306, endPoint y: 238, distance: 66.2
click at [372, 250] on div "網紅簡介 模特 ∥ 平面商攝 ∥ 穿搭 ∥ 美妝 ✉️活動&拍攝工作歡迎私訊 🕊𝙁𝘽粉專 : [PERSON_NAME] 🫧𝙁𝙐𝙍𝙐𝙆𝙀：abcd_705" at bounding box center [369, 167] width 739 height 334
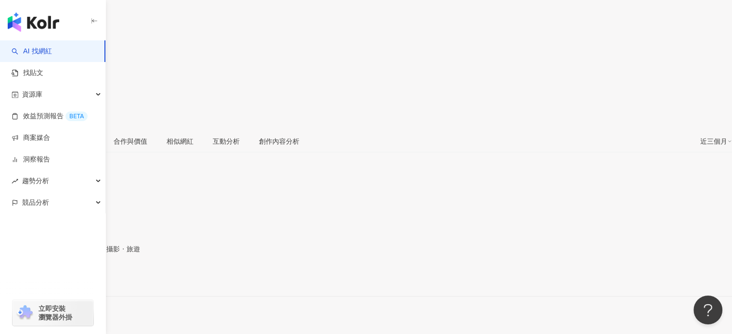
click at [244, 268] on div "[PERSON_NAME] | abcd_705 [URL][DOMAIN_NAME]" at bounding box center [366, 288] width 732 height 40
click at [249, 268] on div "[PERSON_NAME] | abcd_705 [URL][DOMAIN_NAME]" at bounding box center [366, 288] width 732 height 40
click at [85, 276] on div "[URL][DOMAIN_NAME]" at bounding box center [47, 280] width 75 height 8
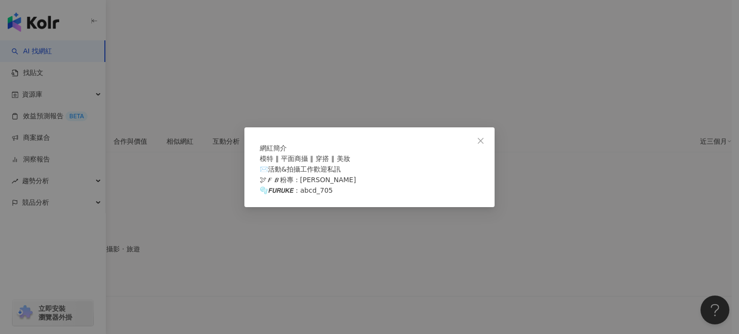
click at [351, 242] on div "網紅簡介 模特 ∥ 平面商攝 ∥ 穿搭 ∥ 美妝 ✉️活動&拍攝工作歡迎私訊 🕊𝙁𝘽粉專 : 蘇蘇Sue 🫧𝙁𝙐𝙍𝙐𝙆𝙀：abcd_705" at bounding box center [369, 167] width 739 height 334
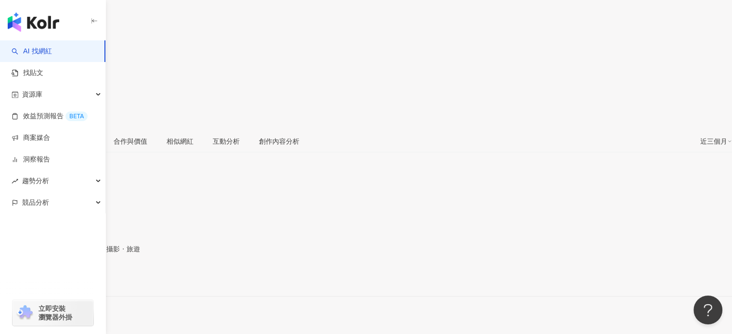
click at [216, 316] on div "模特 ∥ 平面商攝 ∥ 穿搭 ∥ 美妝 ✉️活動&拍攝工作歡迎私訊 🕊𝙁𝘽粉專 : 蘇蘇Sue 🫧𝙁𝙐𝙍𝙐𝙆𝙀：abcd_705" at bounding box center [366, 331] width 732 height 31
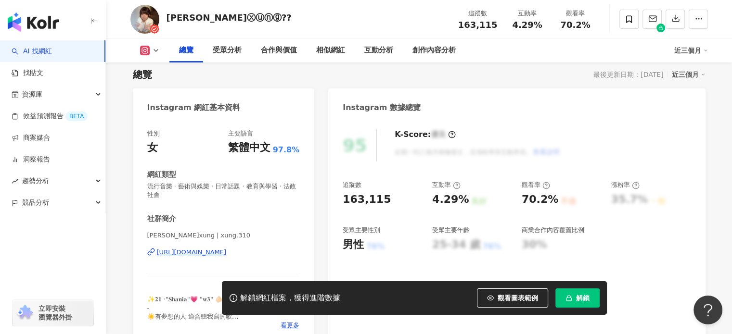
scroll to position [144, 0]
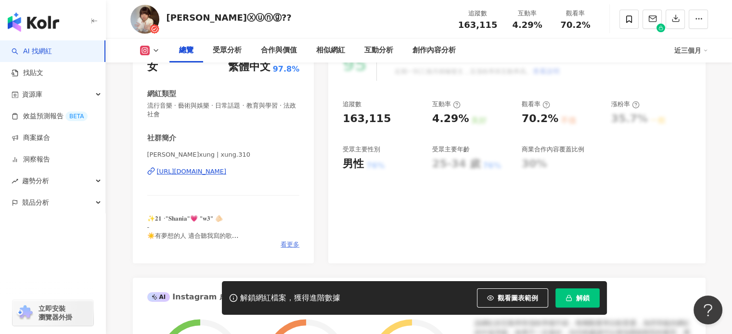
click at [293, 246] on span "看更多" at bounding box center [290, 245] width 19 height 9
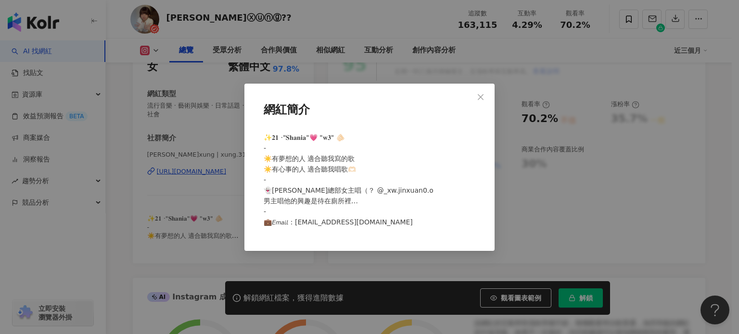
click at [553, 190] on div "網紅簡介 ✨𝟐𝟏 ·"𝐒𝐡𝐚𝐧𝐢𝐚"💗 "𝐰𝟑" 🫵🏻 - ☀️有夢想的人 適合聽我寫的歌 ☀️有心事的人 適合聽我唱歌🫶🏻 - 👻晉萱總部女主唱（？ @_x…" at bounding box center [369, 167] width 739 height 334
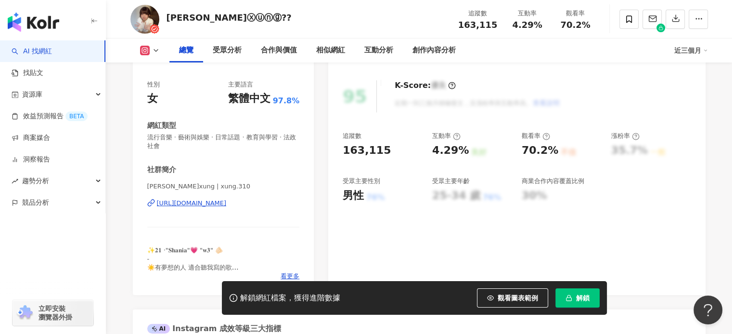
scroll to position [96, 0]
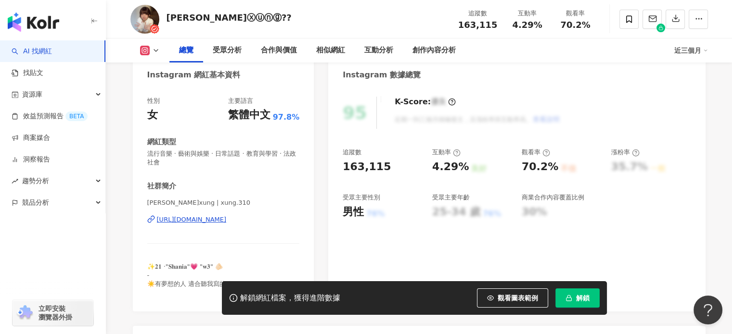
click at [225, 229] on div "庭萱 我萱xung | xung.310 https://www.instagram.com/xung.310/" at bounding box center [223, 227] width 153 height 56
click at [223, 219] on div "https://www.instagram.com/xung.310/" at bounding box center [192, 220] width 70 height 9
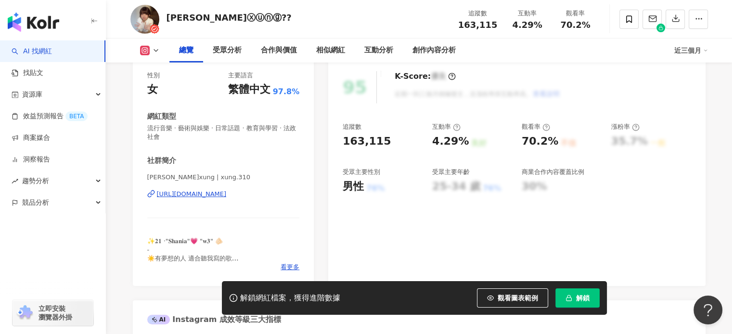
scroll to position [144, 0]
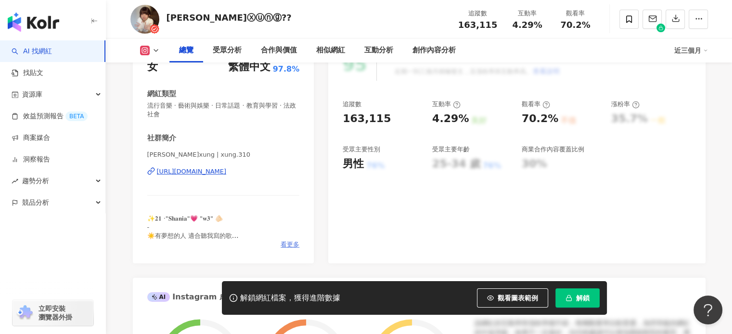
click at [293, 246] on span "看更多" at bounding box center [290, 245] width 19 height 9
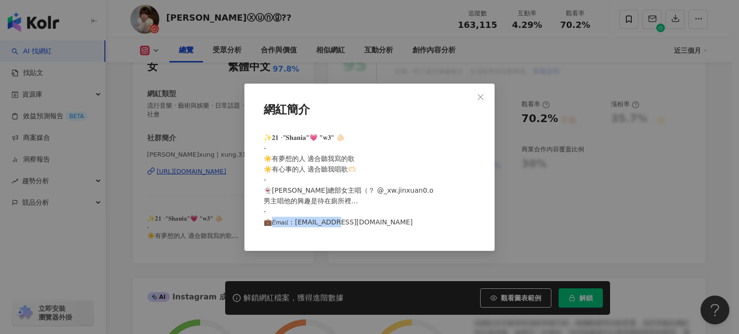
drag, startPoint x: 393, startPoint y: 223, endPoint x: 295, endPoint y: 227, distance: 97.3
click at [295, 227] on div "✨𝟐𝟏 ·"𝐒𝐡𝐚𝐧𝐢𝐚"💗 "𝐰𝟑" 🫵🏻 - ☀️有夢想的人 適合聽我寫的歌 ☀️有心事的人 適合聽我唱歌🫶🏻 - 👻晉萱總部女主唱（？ @_xw.jin…" at bounding box center [369, 183] width 219 height 111
copy span "✨𝟐𝟏 ·"𝐒𝐡𝐚𝐧𝐢𝐚"💗 "𝐰𝟑" 🫵🏻 - ☀️有夢想的人 適合聽我寫的歌 ☀️有心事的人 適合聽我唱歌🫶🏻 - 👻晉萱總部女主唱（？ @_xw.jin…"
click at [497, 85] on div "網紅簡介 ✨𝟐𝟏 ·"𝐒𝐡𝐚𝐧𝐢𝐚"💗 "𝐰𝟑" 🫵🏻 - ☀️有夢想的人 適合聽我寫的歌 ☀️有心事的人 適合聽我唱歌🫶🏻 - 👻晉萱總部女主唱（？ @_x…" at bounding box center [369, 167] width 739 height 334
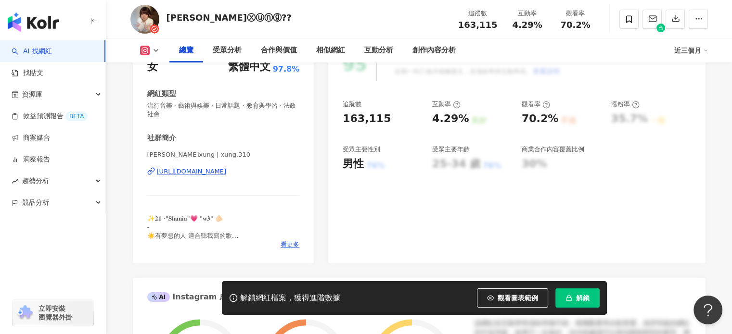
drag, startPoint x: 168, startPoint y: 15, endPoint x: 259, endPoint y: 21, distance: 91.1
click at [259, 21] on div "我萱ⓧⓤⓝⓖ?? 追蹤數 163,115 互動率 4.29% 觀看率 70.2%" at bounding box center [419, 19] width 616 height 38
copy div "我萱ⓧⓤⓝⓖ??"
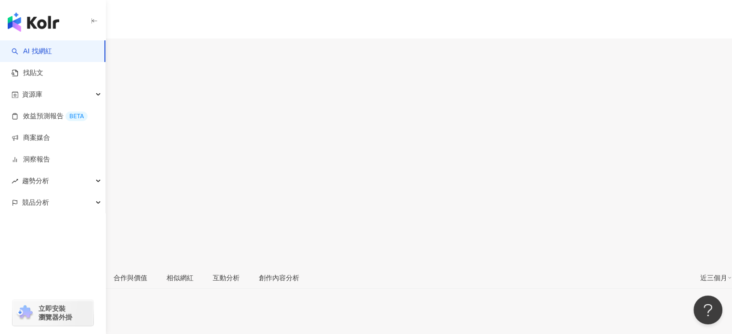
scroll to position [144, 0]
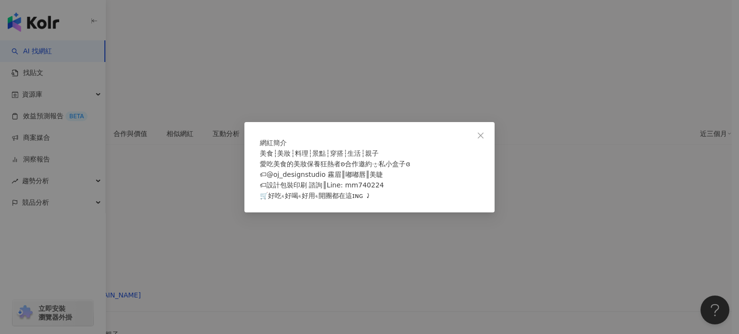
click at [372, 93] on div "網紅簡介 美食┆美妝┆料理┆景點┆穿搭┆生活┆親子 愛吃美食的美妝保養狂熱者ʚ合作邀約ᐧ༚̮ᐧ私小盒子ɞ 🏷@oj_designstudio 霧眉║嘟嘟唇║美…" at bounding box center [369, 167] width 739 height 334
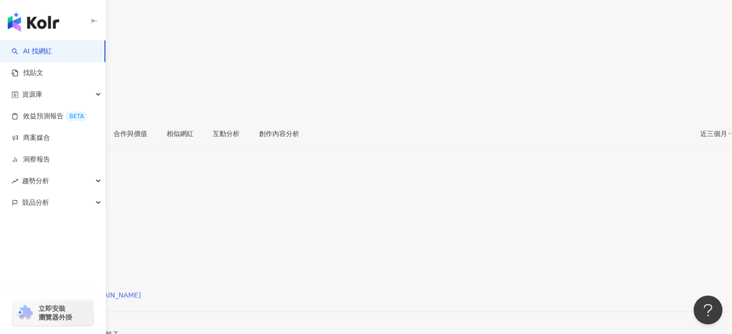
click at [141, 292] on div "[URL][DOMAIN_NAME][DOMAIN_NAME]" at bounding box center [75, 296] width 131 height 8
drag, startPoint x: 206, startPoint y: 13, endPoint x: 167, endPoint y: 14, distance: 39.5
click at [167, 14] on div "o.oooooj 追蹤數 58,421 互動率 0% 觀看率 1.59%" at bounding box center [366, 20] width 732 height 205
copy div "o.oooooj"
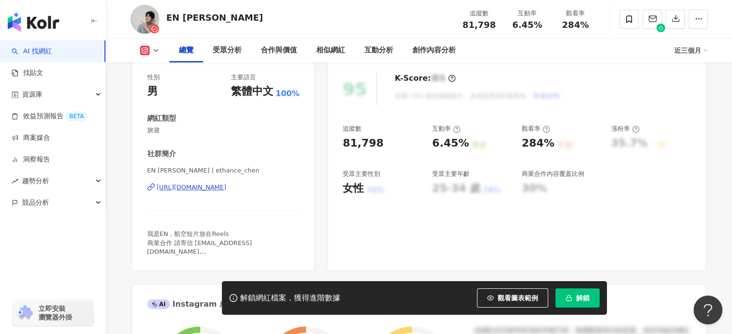
scroll to position [144, 0]
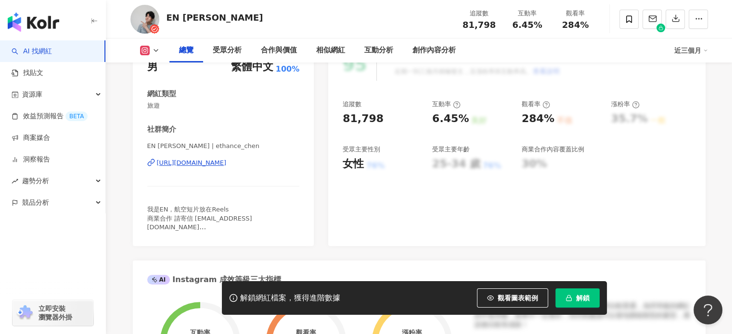
click at [197, 160] on div "https://www.instagram.com/ethance_chen/" at bounding box center [192, 163] width 70 height 9
drag, startPoint x: 166, startPoint y: 18, endPoint x: 202, endPoint y: 19, distance: 36.1
click at [202, 19] on div "EN Chen 追蹤數 81,798 互動率 6.45% 觀看率 284%" at bounding box center [419, 19] width 616 height 38
copy div "EN Chen"
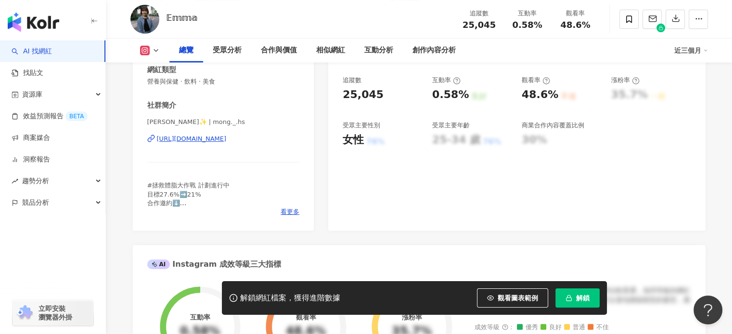
scroll to position [192, 0]
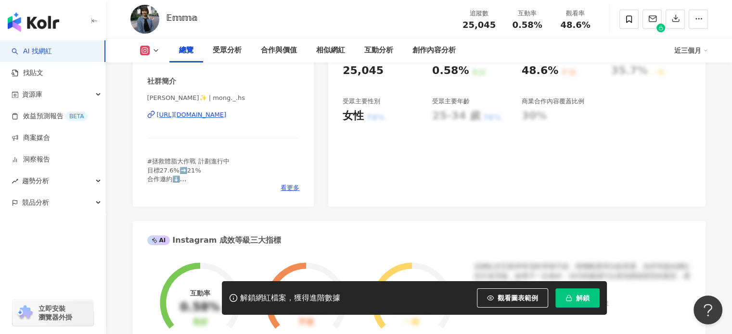
click at [279, 185] on div "看更多" at bounding box center [223, 188] width 153 height 9
click at [286, 188] on span "看更多" at bounding box center [290, 188] width 19 height 9
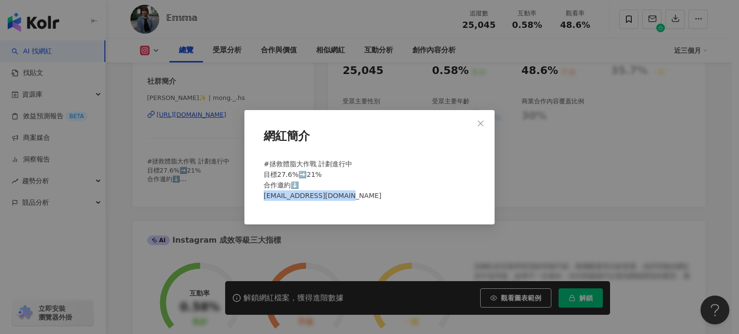
drag, startPoint x: 264, startPoint y: 196, endPoint x: 377, endPoint y: 200, distance: 112.7
click at [377, 200] on div "#拯救體脂大作戰 計劃進行中 目標27.6%➡️21% 合作邀約⬇️ emmameng1004@gmail.com" at bounding box center [369, 184] width 219 height 58
copy span "emmameng1004@gmail.com"
click at [259, 107] on div "網紅簡介 #拯救體脂大作戰 計劃進行中 目標27.6%➡️21% 合作邀約⬇️ emmameng1004@gmail.com" at bounding box center [369, 167] width 739 height 334
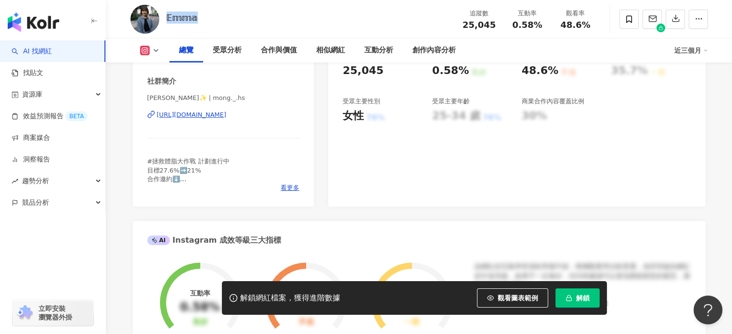
drag, startPoint x: 166, startPoint y: 18, endPoint x: 212, endPoint y: 18, distance: 46.7
click at [212, 18] on div "𝔼𝕞𝕞𝕒 追蹤數 25,045 互動率 0.58% 觀看率 48.6%" at bounding box center [419, 19] width 616 height 38
copy div "𝔼𝕞𝕞𝕒"
click at [206, 118] on div "https://www.instagram.com/mong._.hs/" at bounding box center [192, 115] width 70 height 9
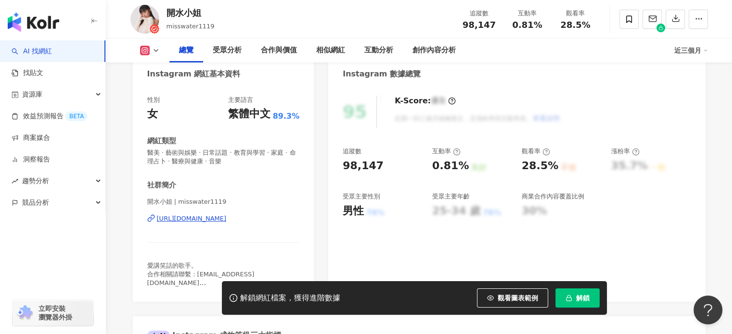
scroll to position [144, 0]
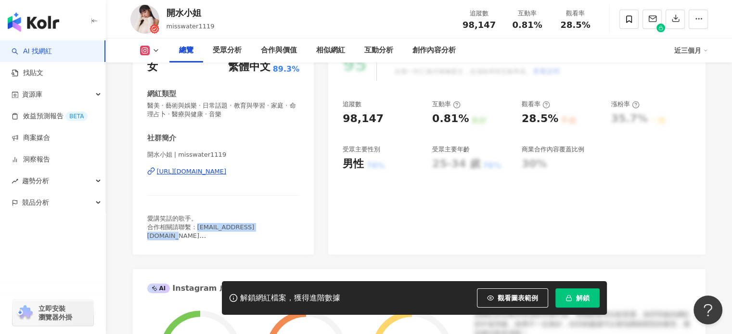
drag, startPoint x: 197, startPoint y: 227, endPoint x: 279, endPoint y: 227, distance: 81.8
click at [279, 227] on div "愛講笑話的歌手。 合作相關請聯繫：misswaterwork@gmail.com @buywithwater" at bounding box center [223, 228] width 153 height 26
copy span "misswaterwork@gmail.com"
click at [227, 176] on div "https://www.instagram.com/misswater1119/" at bounding box center [192, 171] width 70 height 9
click at [255, 205] on div "開水小姐 | misswater1119 https://www.instagram.com/misswater1119/" at bounding box center [223, 179] width 153 height 56
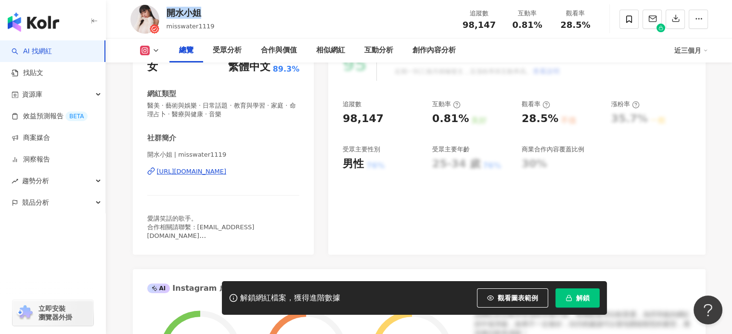
drag, startPoint x: 167, startPoint y: 12, endPoint x: 210, endPoint y: 11, distance: 43.3
click at [210, 11] on div "開水小姐 misswater1119 追蹤數 98,147 互動率 0.81% 觀看率 28.5%" at bounding box center [419, 19] width 616 height 38
copy div "開水小姐"
drag, startPoint x: 292, startPoint y: 229, endPoint x: 197, endPoint y: 229, distance: 95.3
click at [197, 229] on div "愛講笑話的歌手。 合作相關請聯繫：misswaterwork@gmail.com @buywithwater" at bounding box center [223, 228] width 153 height 26
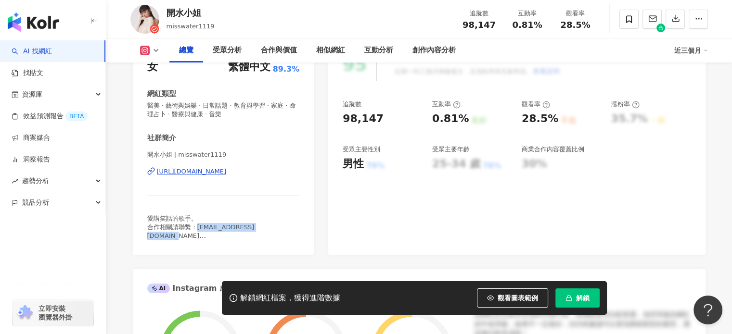
copy span "misswaterwork@gmail.com"
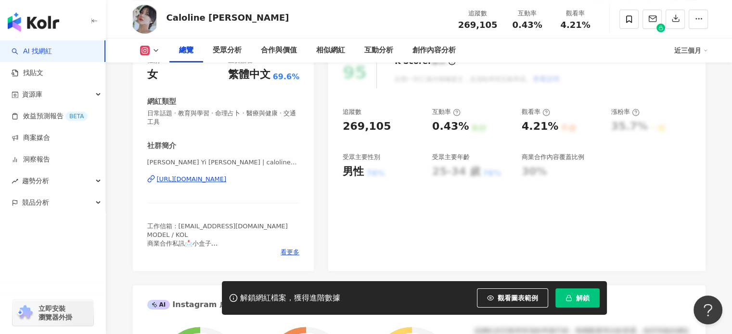
scroll to position [144, 0]
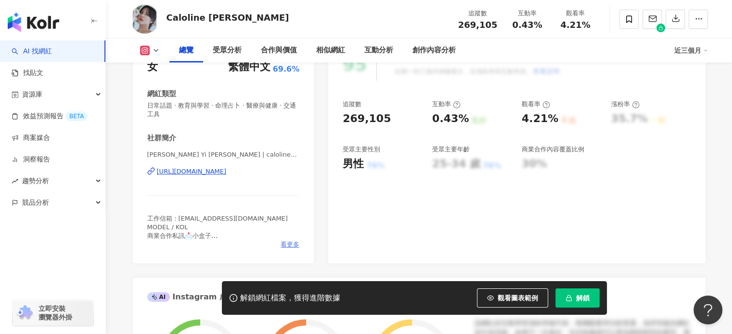
click at [289, 244] on span "看更多" at bounding box center [290, 245] width 19 height 9
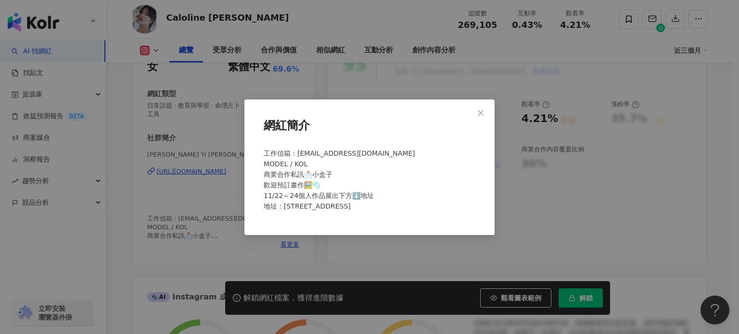
click at [285, 252] on div "網紅簡介 工作信箱：kanghjkyui@gmail.com MODEL / KOL 商業合作私訊📩小盒子 歡迎預訂畫作🖼️🫧 11/22～24個人作品展出下…" at bounding box center [369, 167] width 739 height 334
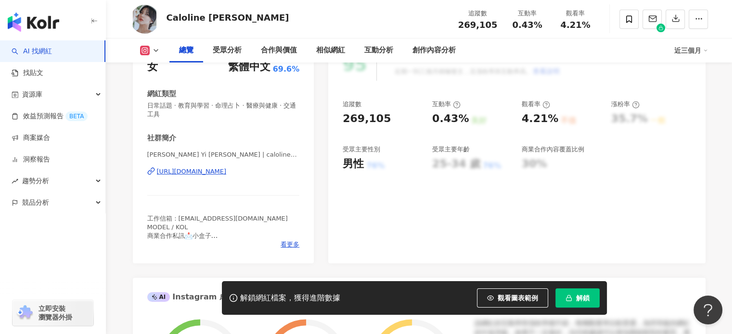
click at [227, 171] on div "https://www.instagram.com/caloline0116/" at bounding box center [192, 171] width 70 height 9
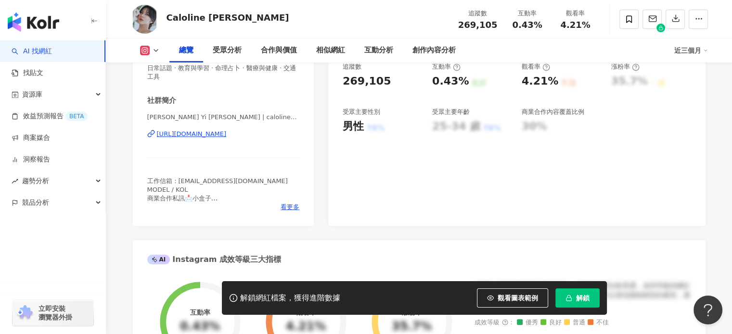
scroll to position [192, 0]
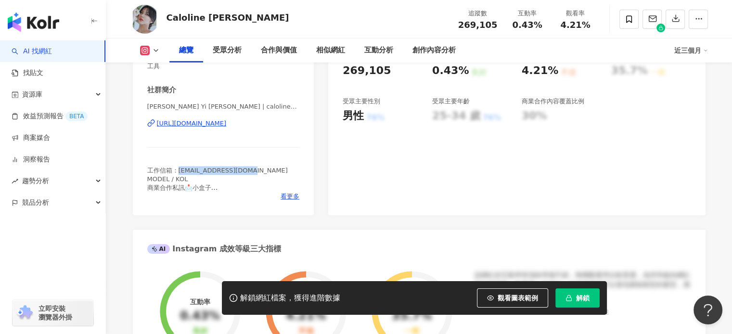
drag, startPoint x: 179, startPoint y: 167, endPoint x: 248, endPoint y: 167, distance: 69.3
click at [248, 167] on div "工作信箱：kanghjkyui@gmail.com MODEL / KOL 商業合作私訊📩小盒子 歡迎預訂畫作🖼️🫧 11/22～24個人作品展出下方⬇️地址…" at bounding box center [223, 180] width 153 height 26
copy span "kanghjkyui@gmail.com"
click at [287, 170] on div "工作信箱：kanghjkyui@gmail.com MODEL / KOL 商業合作私訊📩小盒子 歡迎預訂畫作🖼️🫧 11/22～24個人作品展出下方⬇️地址…" at bounding box center [223, 180] width 153 height 26
drag, startPoint x: 234, startPoint y: 16, endPoint x: 168, endPoint y: 16, distance: 65.5
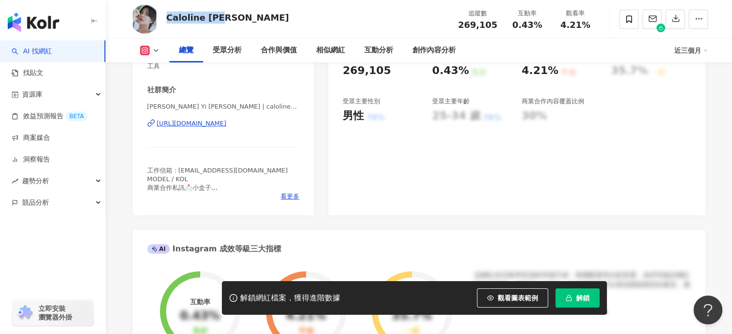
click at [168, 16] on div "Caloline 卡洛琳 追蹤數 269,105 互動率 0.43% 觀看率 4.21%" at bounding box center [419, 19] width 616 height 38
copy div "Caloline 卡洛琳"
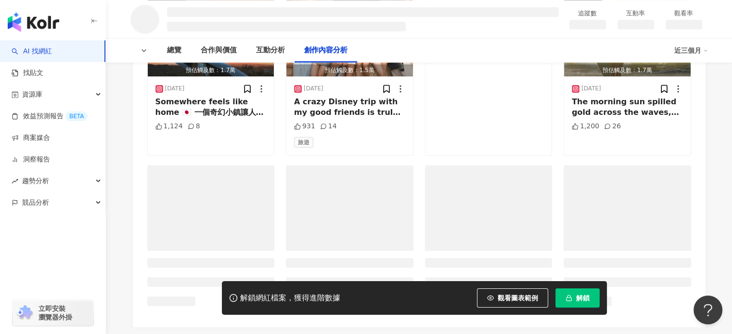
scroll to position [1226, 0]
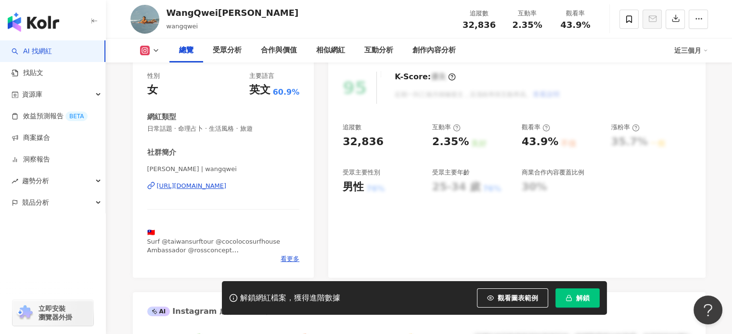
scroll to position [144, 0]
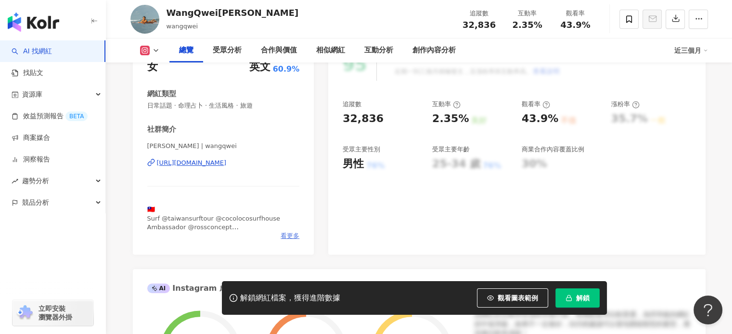
click at [287, 236] on span "看更多" at bounding box center [290, 236] width 19 height 9
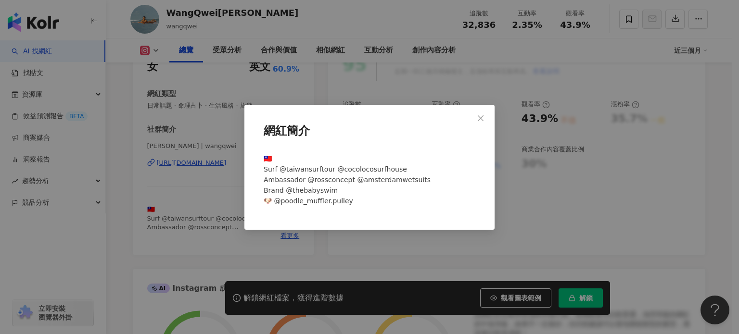
click at [217, 24] on div "網紅簡介 🇹🇼 Surf @taiwansurftour @cocolocosurfhouse Ambassador @rossconcept @amster…" at bounding box center [369, 167] width 739 height 334
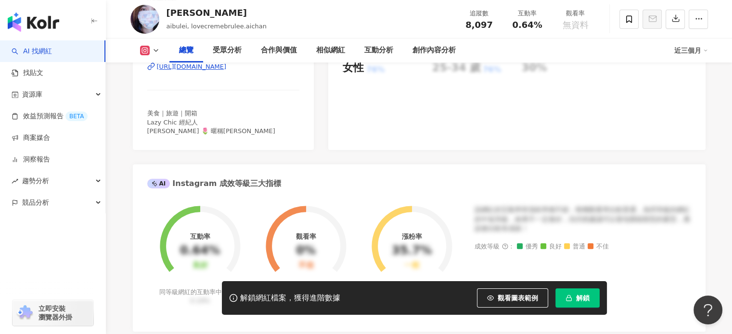
scroll to position [144, 0]
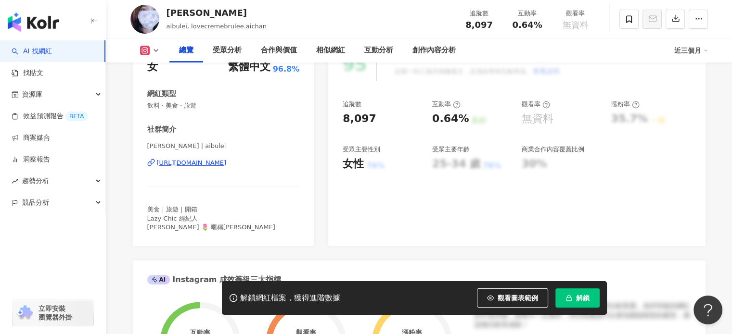
click at [227, 162] on div "https://www.instagram.com/aibulei/" at bounding box center [192, 163] width 70 height 9
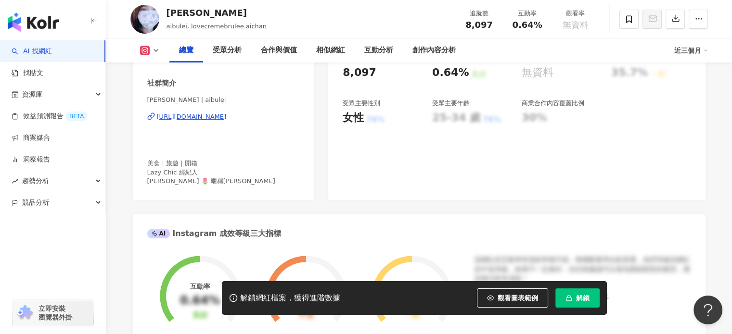
scroll to position [192, 0]
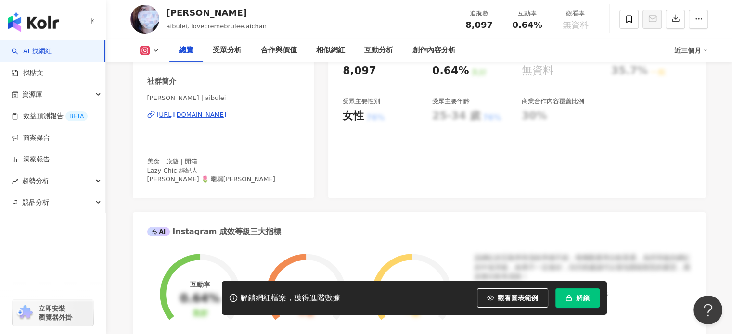
click at [201, 167] on div "美食｜旅遊｜開箱 Lazy Chic 經紀人 艾布蕾 🌷 暱稱艾醬" at bounding box center [223, 170] width 153 height 26
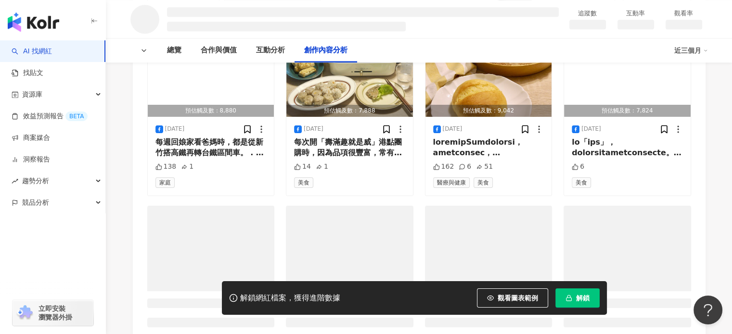
scroll to position [1312, 0]
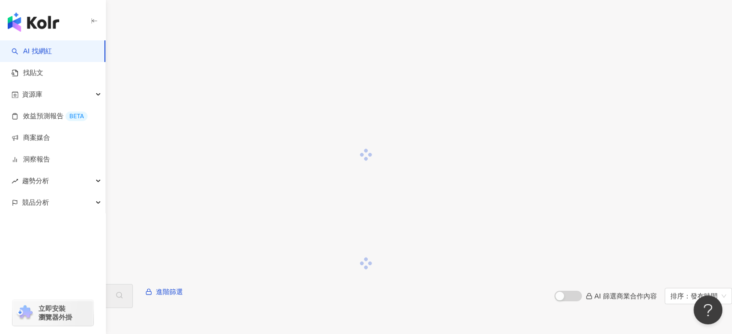
scroll to position [1216, 0]
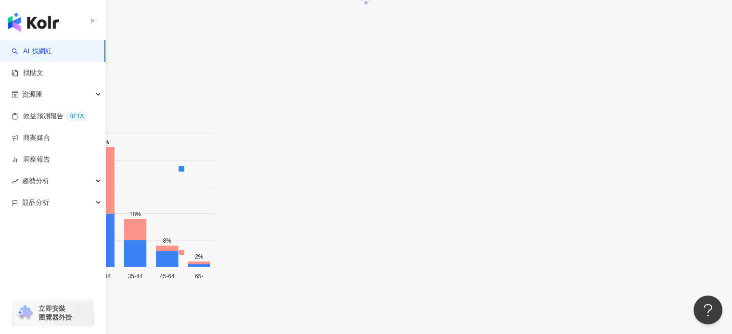
scroll to position [9, 0]
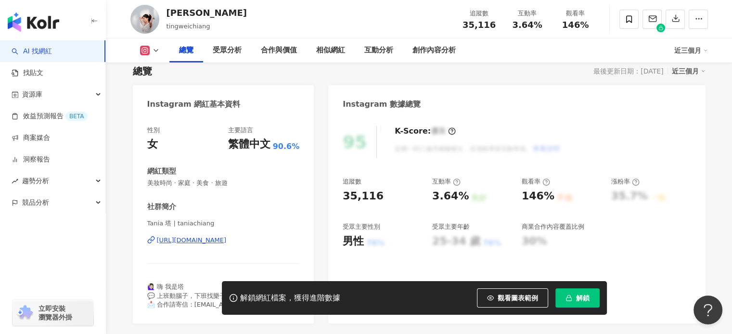
scroll to position [144, 0]
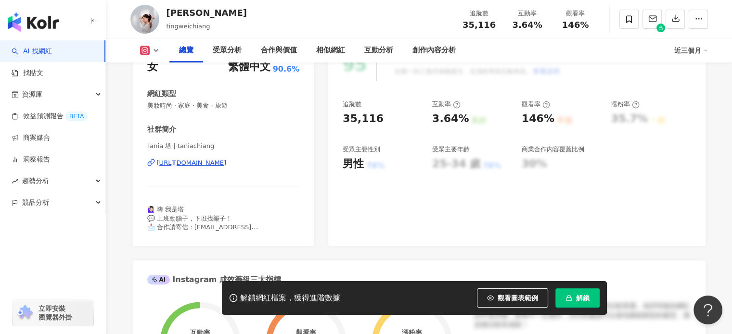
click at [212, 165] on div "[URL][DOMAIN_NAME]" at bounding box center [192, 163] width 70 height 9
drag, startPoint x: 166, startPoint y: 11, endPoint x: 237, endPoint y: 11, distance: 71.7
click at [237, 11] on div "江亭葦 Tania tingweichiang 追蹤數 35,116 互動率 3.64% 觀看率 146%" at bounding box center [419, 19] width 616 height 38
drag, startPoint x: 272, startPoint y: 229, endPoint x: 195, endPoint y: 229, distance: 77.0
click at [195, 229] on div "🙋🏻‍♀️ 嗨 我是塔 💬 上班動腦子，下班找樂子！ 📩 合作請寄信：tania109306@gmail.com" at bounding box center [223, 218] width 153 height 26
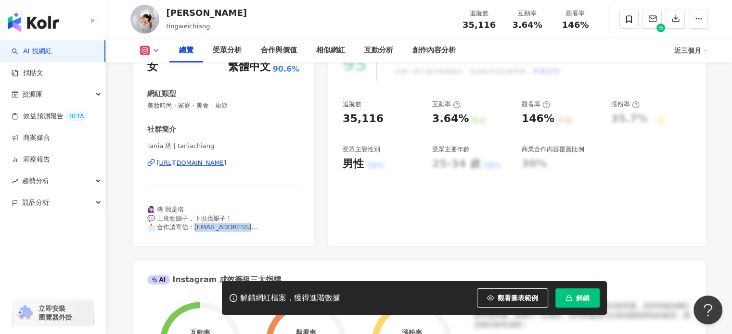
copy span "a109306@gmail.com"
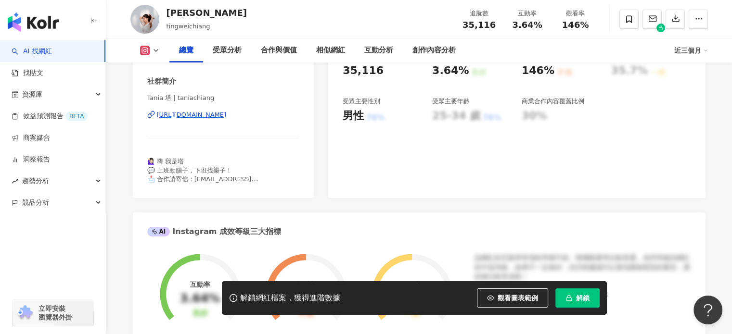
click at [291, 157] on div "社群簡介 Tania 塔 | taniachiang https://www.instagram.com/taniachiang/ 🙋🏻‍♀️ 嗨 我是塔 💬…" at bounding box center [223, 130] width 153 height 107
click at [226, 116] on div "https://www.instagram.com/taniachiang/" at bounding box center [192, 115] width 70 height 9
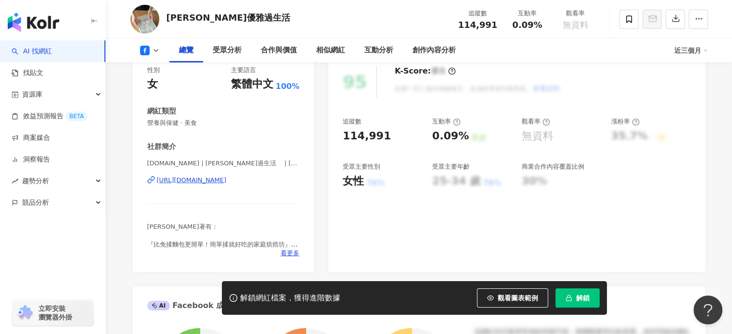
scroll to position [144, 0]
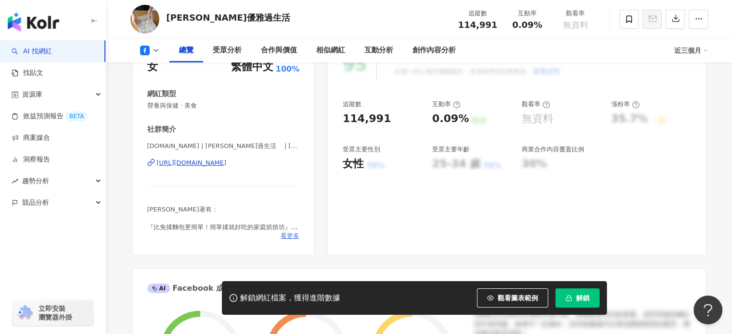
click at [290, 240] on span "看更多" at bounding box center [290, 236] width 19 height 9
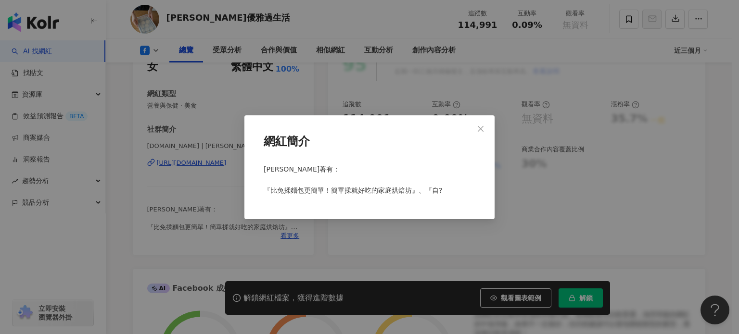
click at [293, 243] on div "網紅簡介 Cecillia著有： 『比免揉麵包更簡單！簡單揉就好吃的家庭烘焙坊』、『自?" at bounding box center [369, 167] width 739 height 334
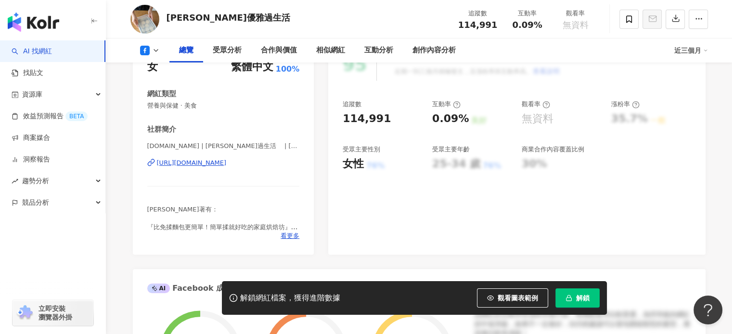
click at [218, 163] on div "https://www.facebook.com/189438481104968" at bounding box center [192, 163] width 70 height 9
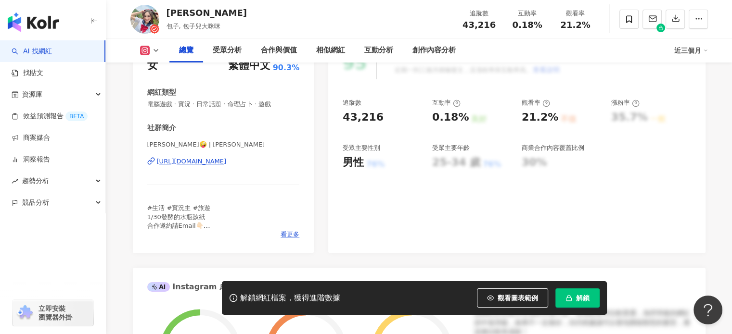
scroll to position [201, 0]
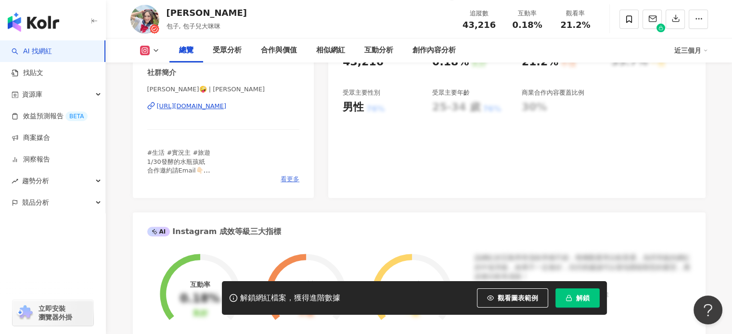
click at [290, 180] on span "看更多" at bounding box center [290, 179] width 19 height 9
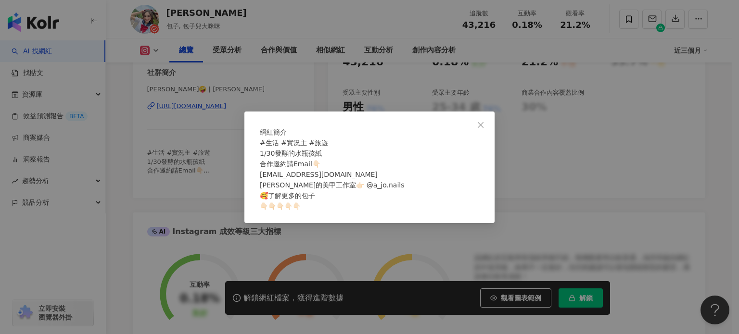
click at [302, 190] on span "#生活 #實況主 #旅遊 1/30發酵的水瓶孩紙 合作邀約請Email👇🏻 [EMAIL_ADDRESS][DOMAIN_NAME] [PERSON_NAME…" at bounding box center [332, 174] width 145 height 71
drag, startPoint x: 263, startPoint y: 180, endPoint x: 368, endPoint y: 182, distance: 105.4
click at [368, 182] on div "#生活 #實況主 #旅遊 1/30發酵的水瓶孩紙 合作邀約請Email👇🏻 [EMAIL_ADDRESS][DOMAIN_NAME] [PERSON_NAME…" at bounding box center [369, 175] width 219 height 74
copy span "[EMAIL_ADDRESS][DOMAIN_NAME] 包"
click at [342, 112] on div "網紅簡介 #生活 #實況主 #旅遊 1/30發酵的水瓶孩紙 合作邀約請Email👇🏻 [EMAIL_ADDRESS][DOMAIN_NAME] 包子的美甲工作…" at bounding box center [369, 168] width 250 height 112
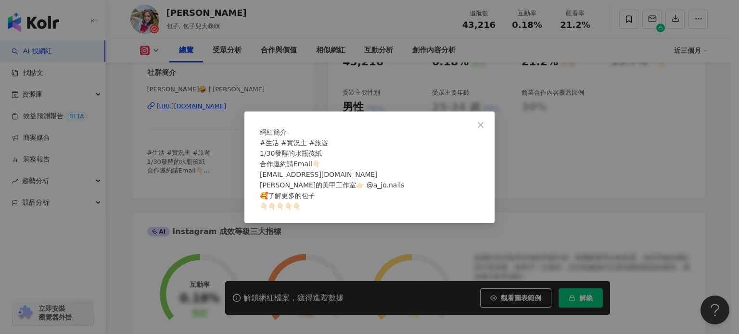
click at [296, 75] on div "網紅簡介 #生活 #實況主 #旅遊 1/30發酵的水瓶孩紙 合作邀約請Email👇🏻 [EMAIL_ADDRESS][DOMAIN_NAME] 包子的美甲工作…" at bounding box center [369, 167] width 739 height 334
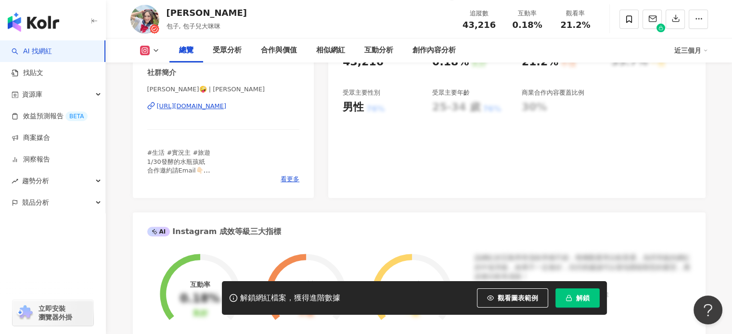
click at [227, 107] on div "[URL][DOMAIN_NAME]" at bounding box center [192, 106] width 70 height 9
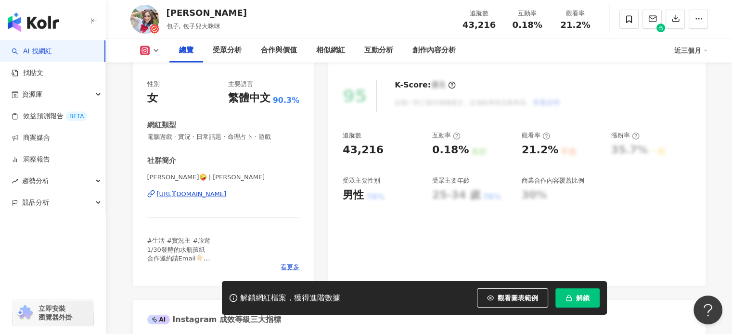
scroll to position [57, 0]
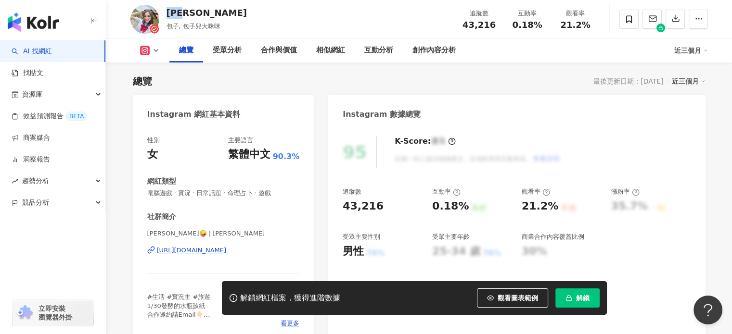
drag, startPoint x: 166, startPoint y: 9, endPoint x: 204, endPoint y: 14, distance: 38.3
click at [204, 14] on div "包子兒" at bounding box center [207, 13] width 80 height 12
copy div "包子兒"
click at [212, 250] on div "https://www.instagram.com/angela_baoo/" at bounding box center [192, 250] width 70 height 9
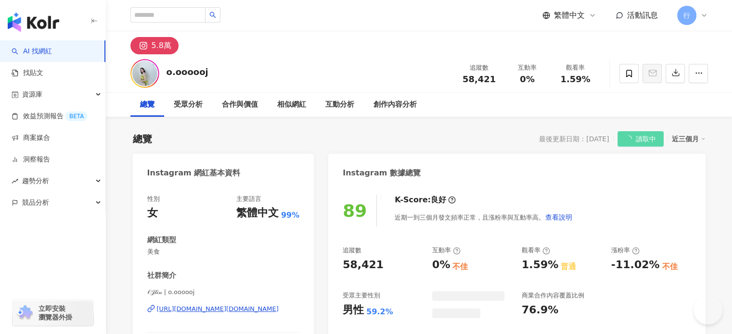
click at [220, 65] on div "o.oooooj 追蹤數 58,421 互動率 0% 觀看率 1.59%" at bounding box center [419, 73] width 616 height 38
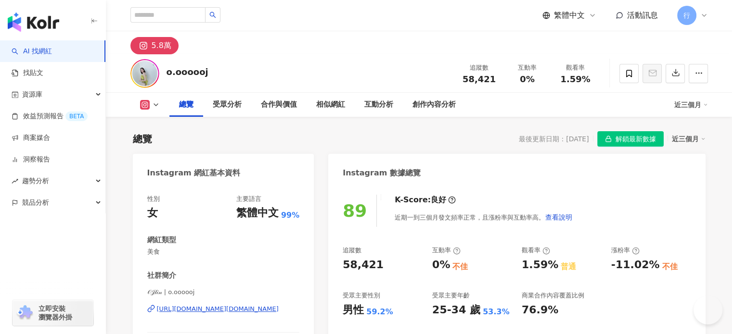
click at [218, 305] on div "[URL][DOMAIN_NAME][DOMAIN_NAME]" at bounding box center [218, 309] width 122 height 9
